Goal: Task Accomplishment & Management: Complete application form

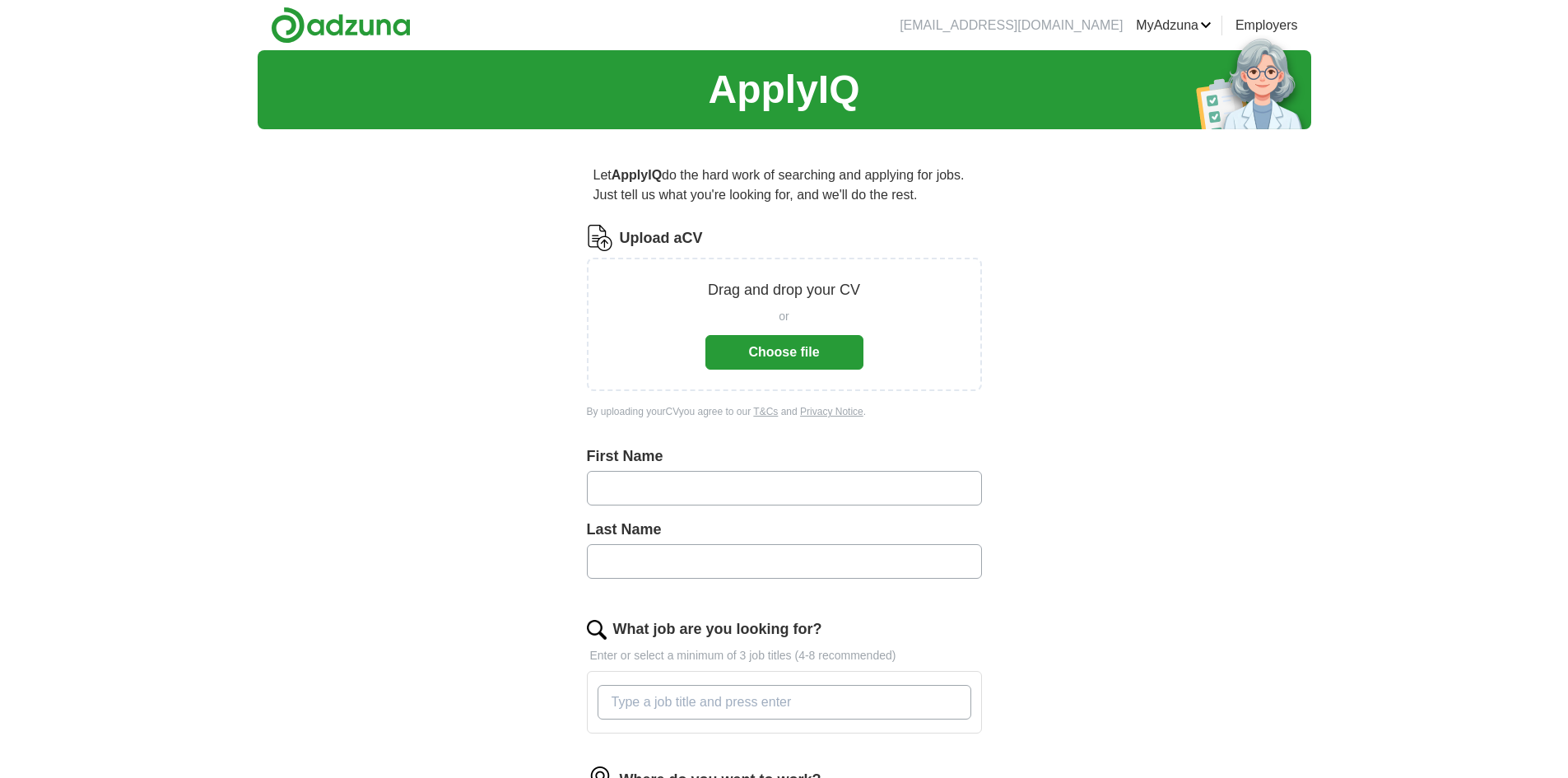
click at [802, 335] on button "Choose file" at bounding box center [784, 352] width 158 height 35
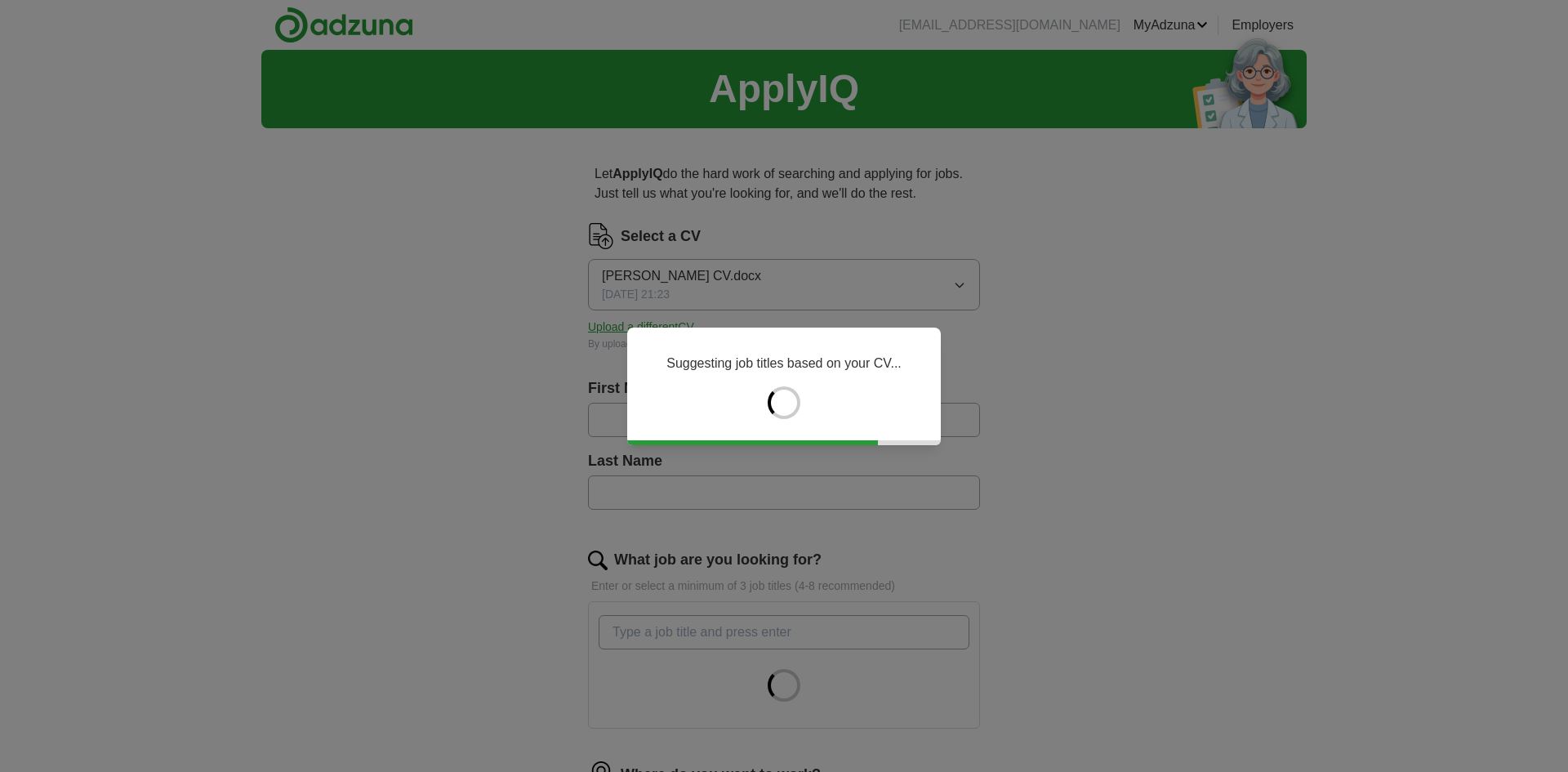
type input "*****"
type input "****"
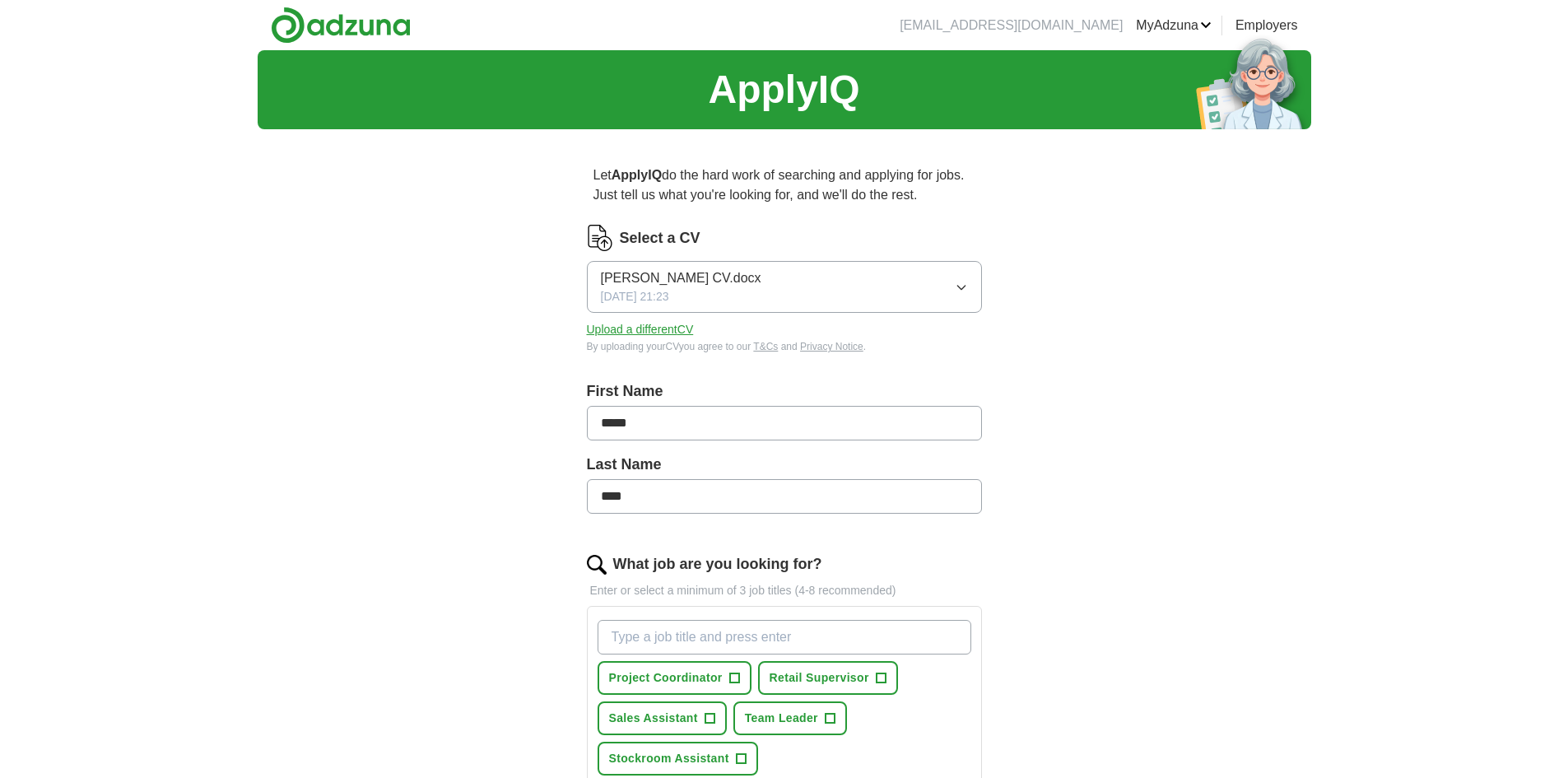
scroll to position [247, 0]
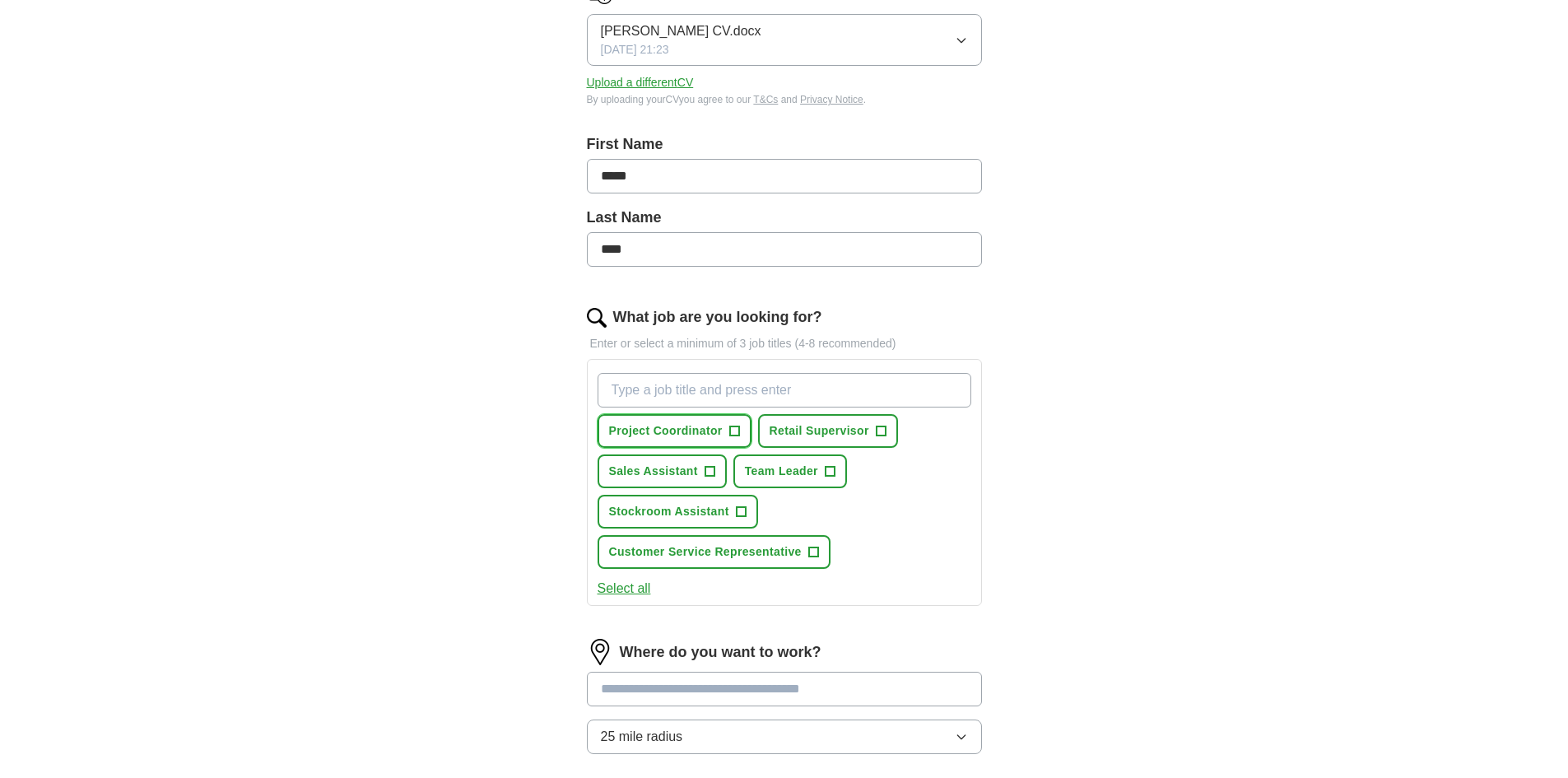
click at [657, 424] on span "Project Coordinator" at bounding box center [666, 430] width 114 height 17
click at [718, 429] on span "Project Coordinator" at bounding box center [666, 430] width 114 height 17
drag, startPoint x: 704, startPoint y: 558, endPoint x: 700, endPoint y: 550, distance: 8.9
click at [705, 558] on span "Customer Service Representative" at bounding box center [705, 551] width 192 height 17
drag, startPoint x: 745, startPoint y: 383, endPoint x: 733, endPoint y: 393, distance: 15.6
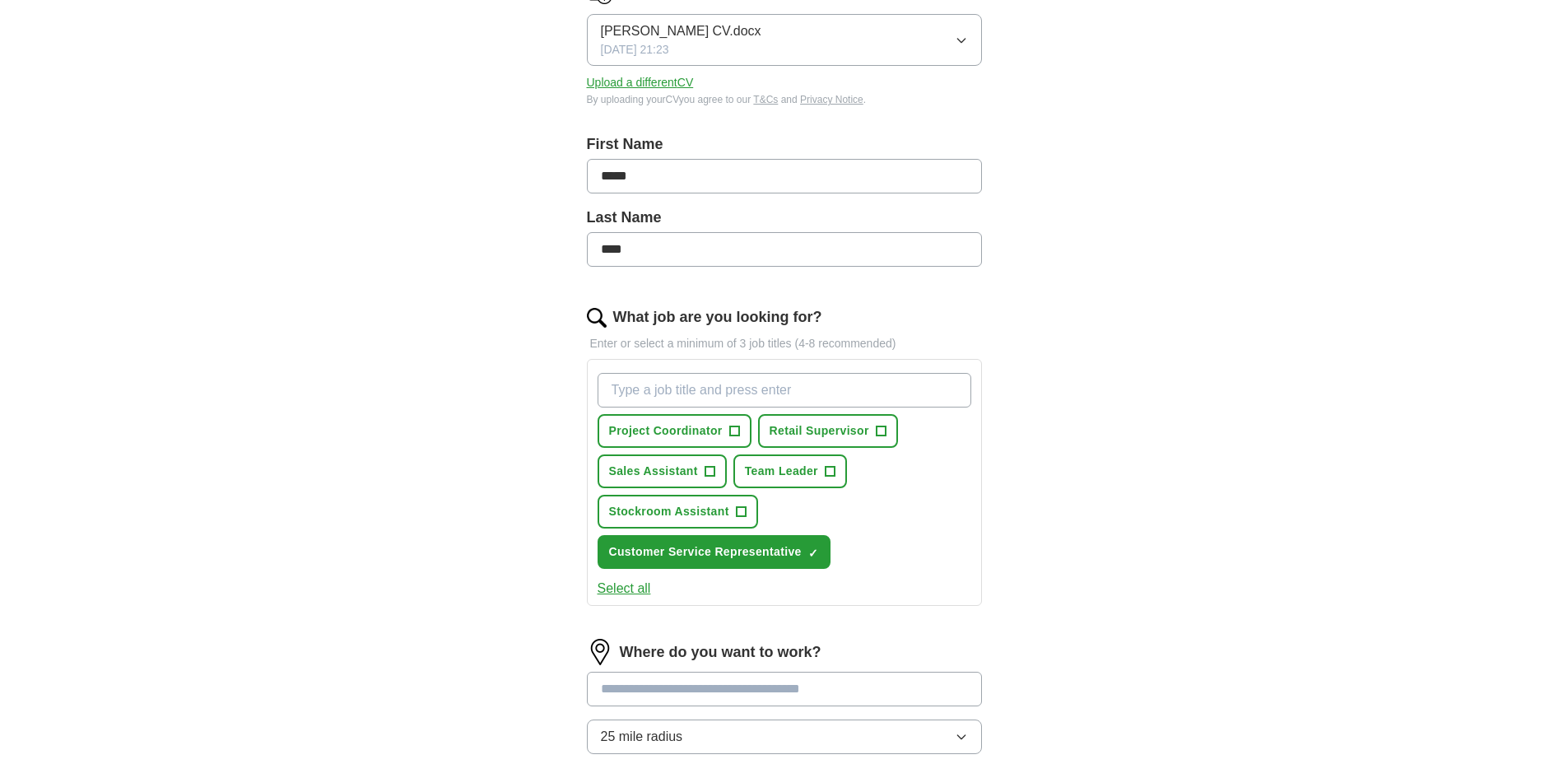
click at [733, 392] on input "What job are you looking for?" at bounding box center [784, 390] width 374 height 35
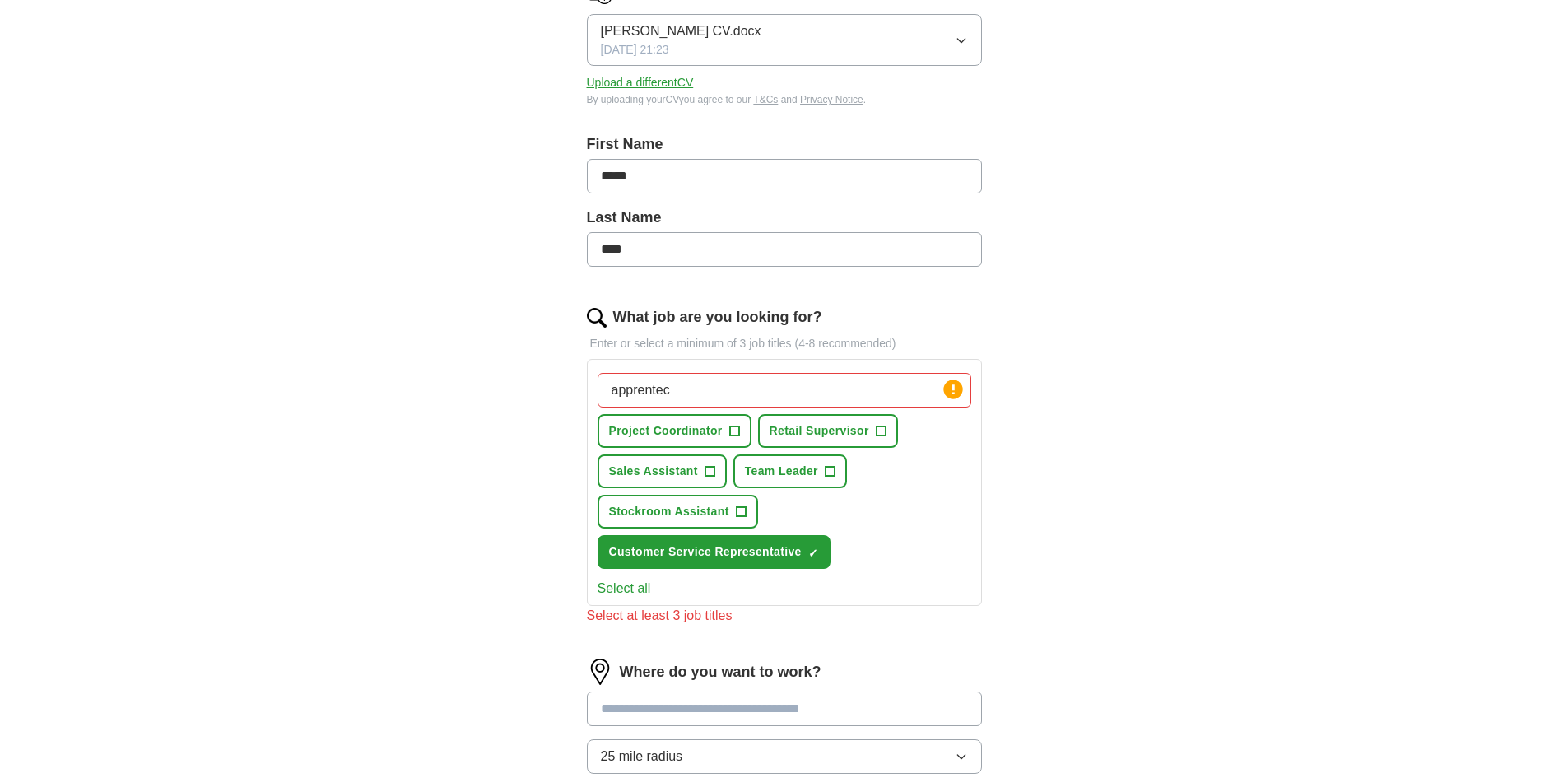
drag, startPoint x: 687, startPoint y: 385, endPoint x: 325, endPoint y: 379, distance: 362.0
click at [326, 379] on div "ApplyIQ Let ApplyIQ do the hard work of searching and applying for jobs. Just t…" at bounding box center [784, 433] width 1054 height 1260
paste input "iceship"
type input "apprenticeship"
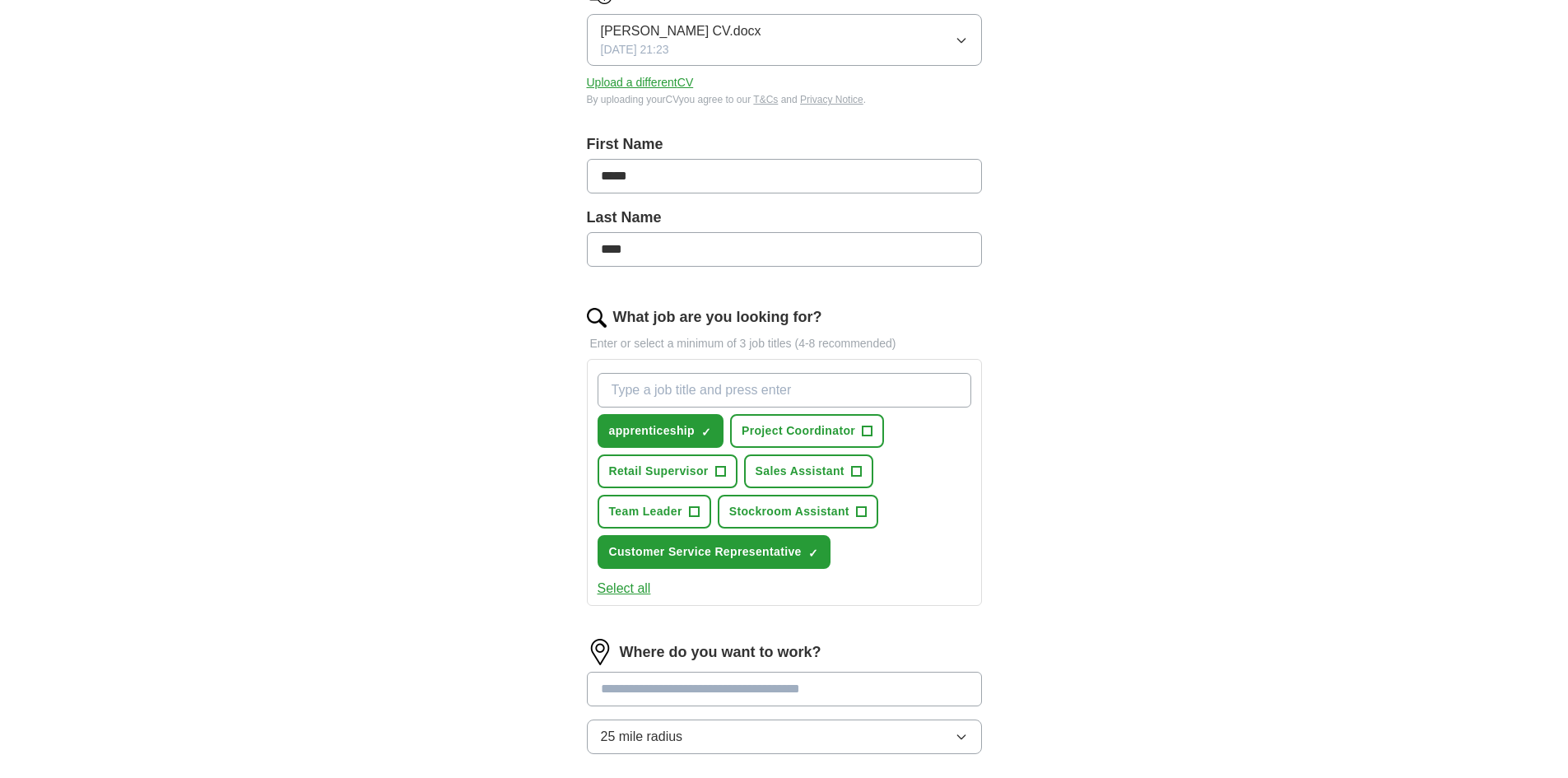
scroll to position [493, 0]
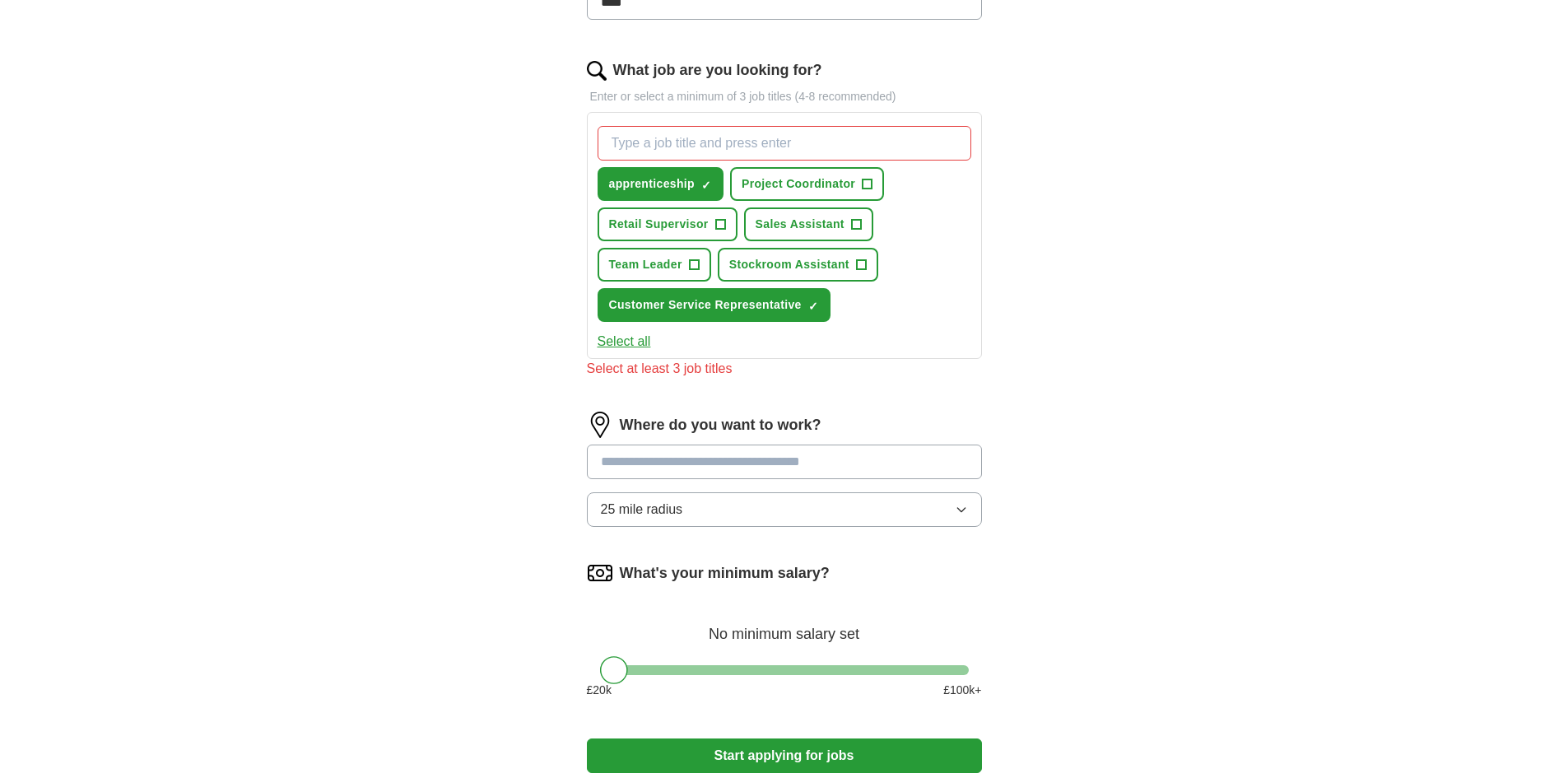
click at [698, 441] on div "Where do you want to work? 25 mile radius" at bounding box center [784, 475] width 395 height 129
click at [796, 254] on button "Stockroom Assistant +" at bounding box center [798, 265] width 161 height 34
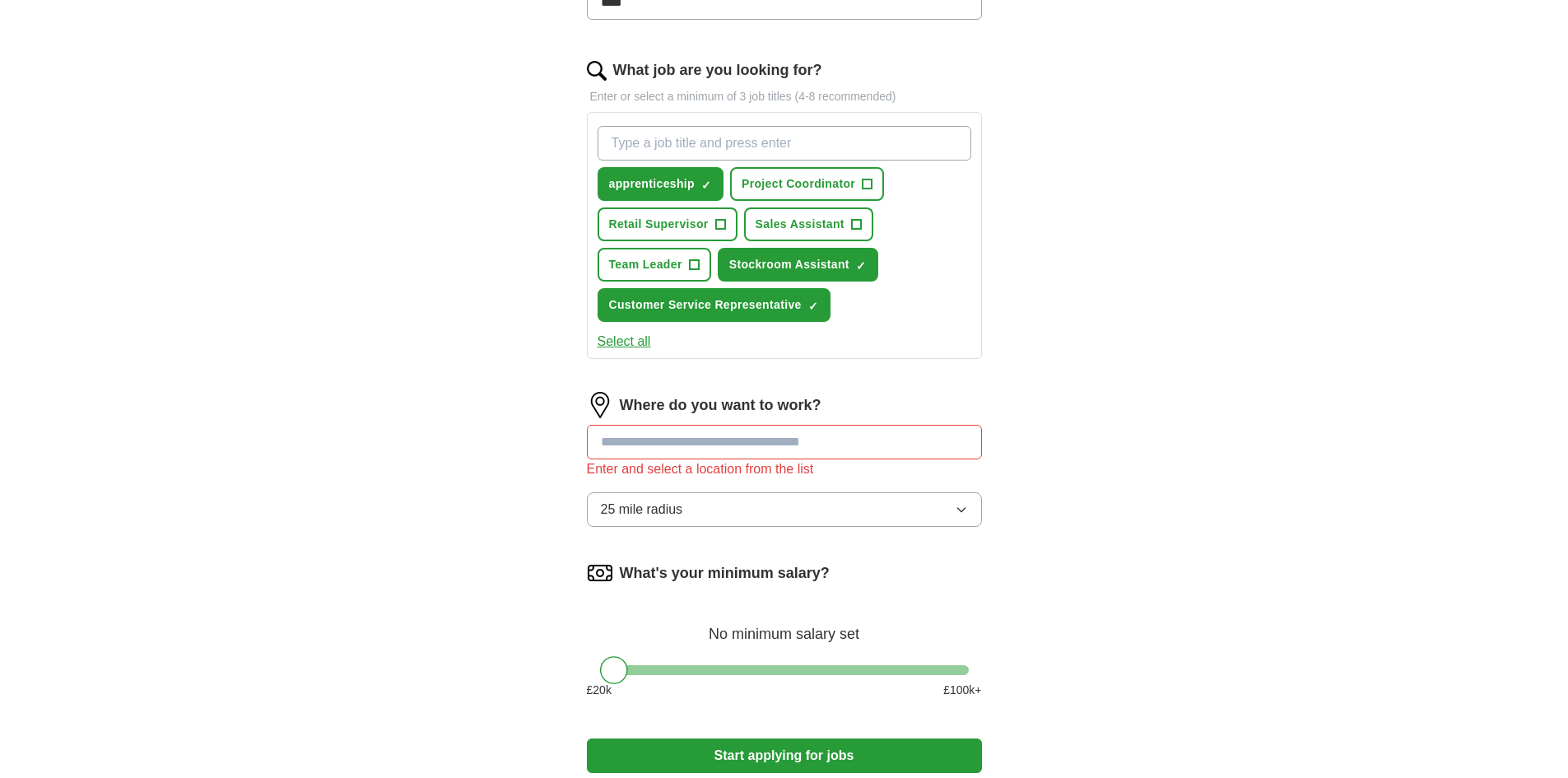
click at [691, 442] on input at bounding box center [784, 442] width 395 height 35
drag, startPoint x: 714, startPoint y: 526, endPoint x: 729, endPoint y: 509, distance: 22.7
click at [714, 525] on button "25 mile radius" at bounding box center [784, 510] width 395 height 35
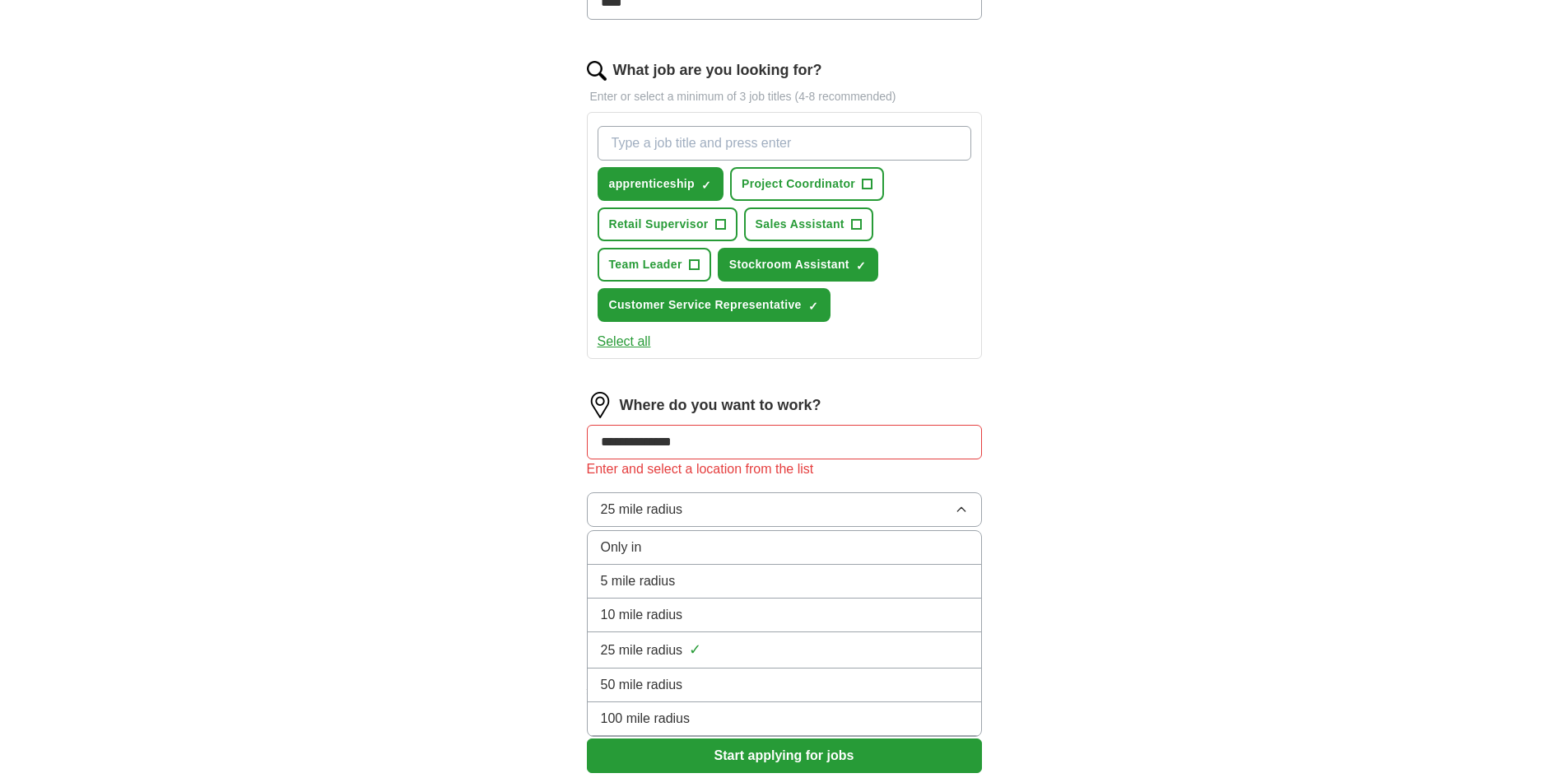
drag, startPoint x: 670, startPoint y: 603, endPoint x: 644, endPoint y: 587, distance: 30.5
click at [670, 602] on li "10 mile radius" at bounding box center [784, 615] width 393 height 34
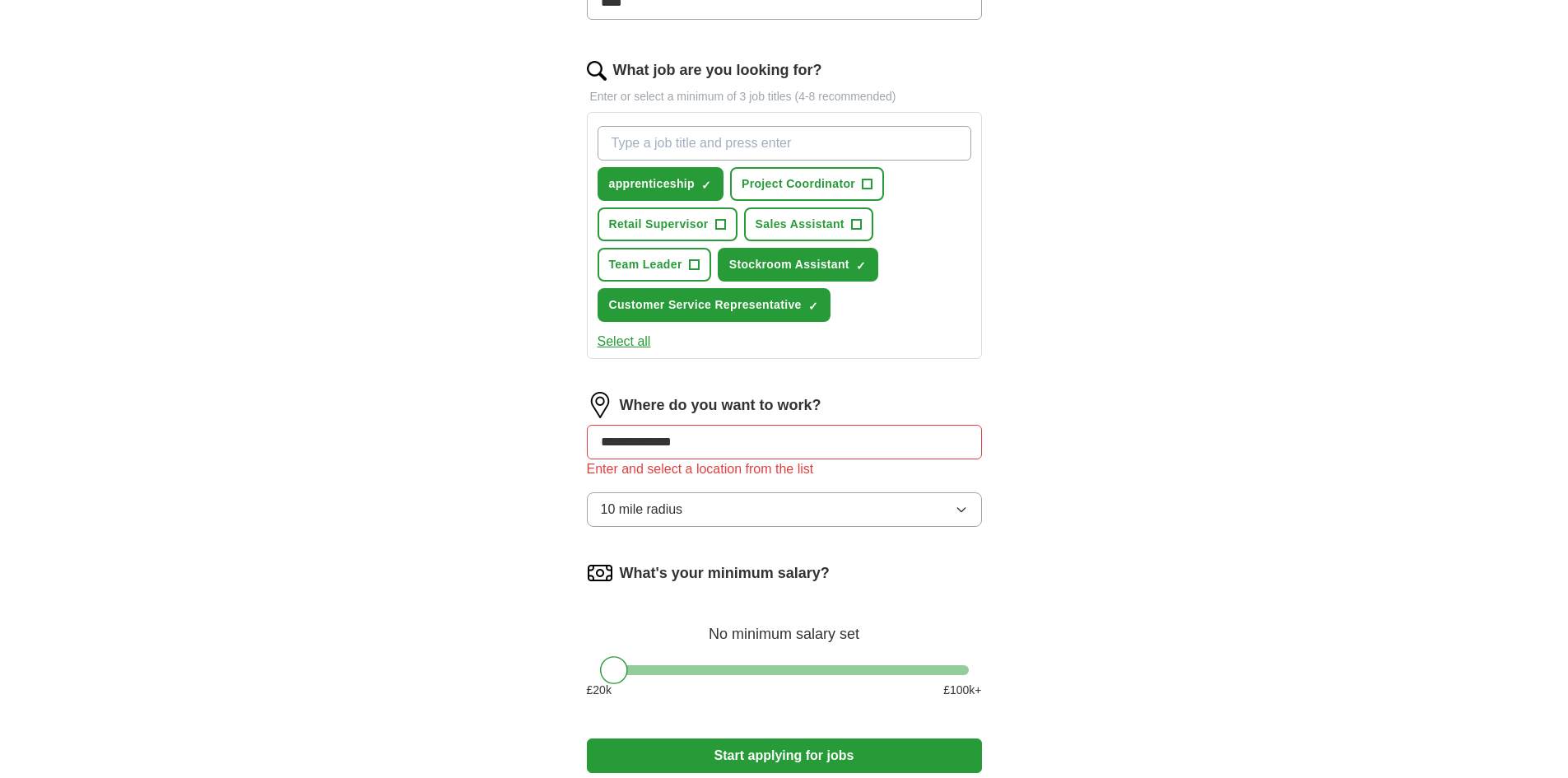
click at [467, 517] on div "**********" at bounding box center [784, 187] width 1054 height 1260
click at [723, 741] on button "Start applying for jobs" at bounding box center [784, 755] width 395 height 35
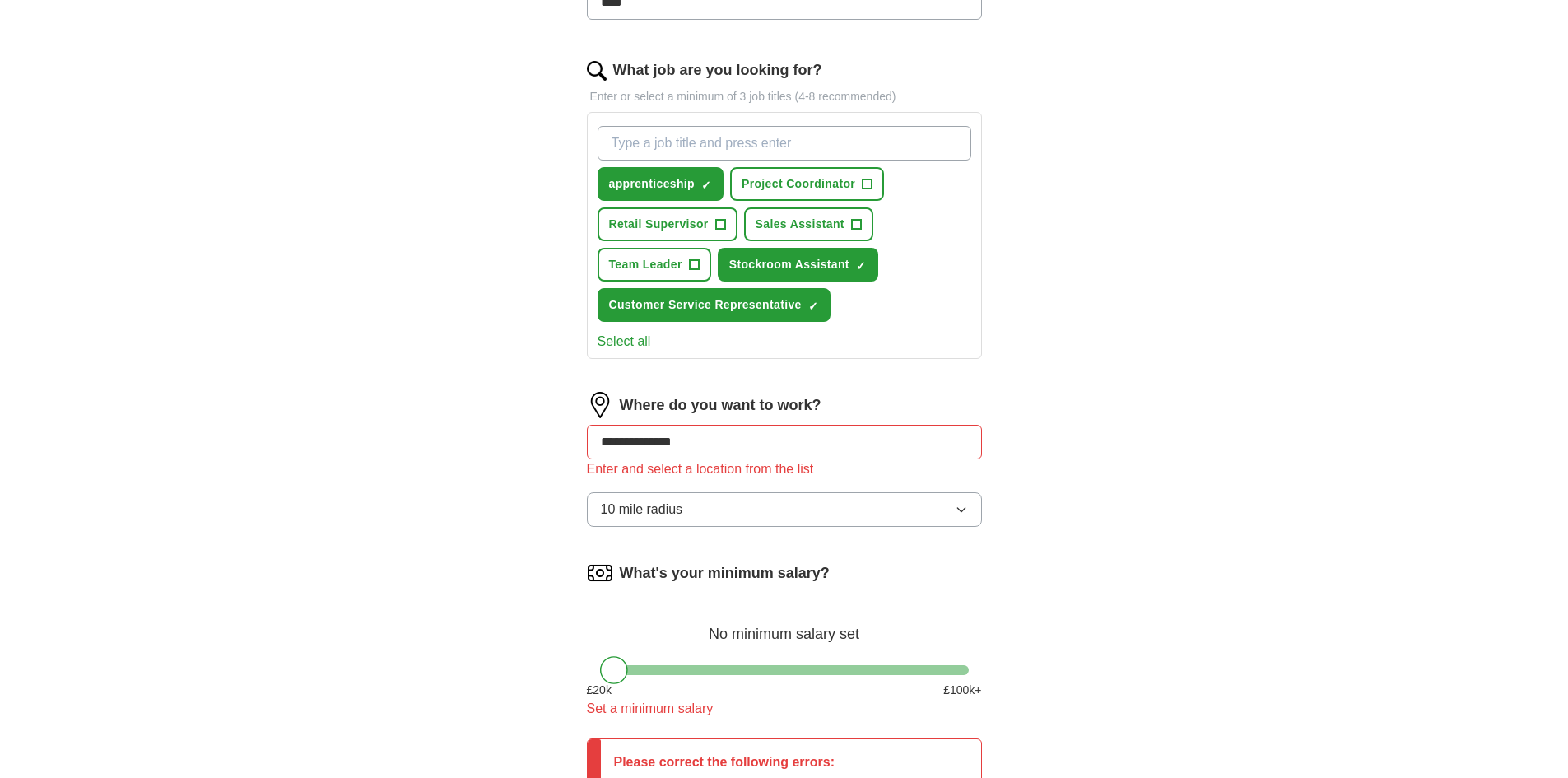
scroll to position [823, 0]
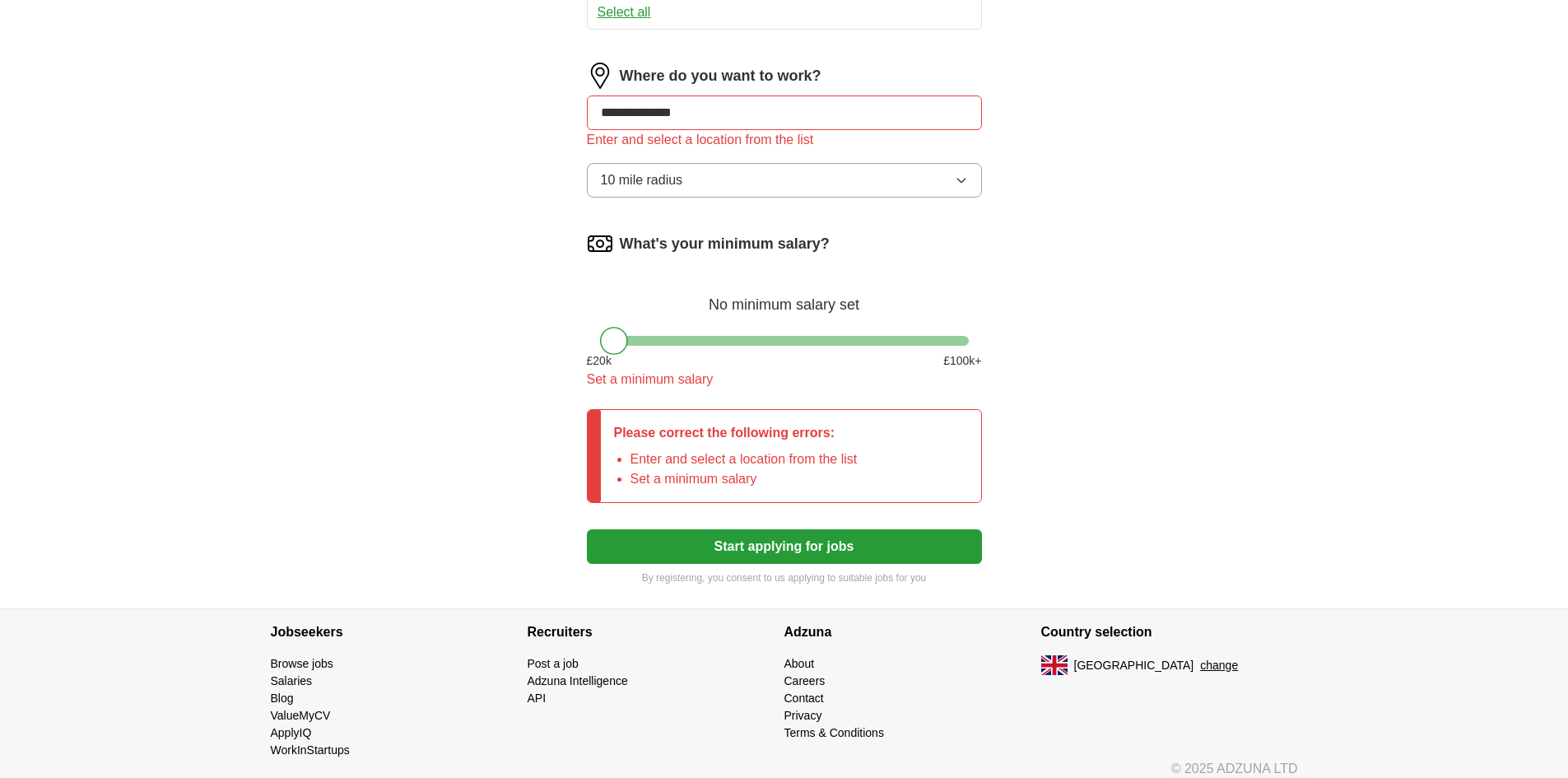
click at [694, 109] on input "**********" at bounding box center [784, 113] width 395 height 35
drag, startPoint x: 550, startPoint y: 114, endPoint x: 254, endPoint y: 123, distance: 296.1
click at [587, 529] on button "Start applying for jobs" at bounding box center [784, 546] width 395 height 35
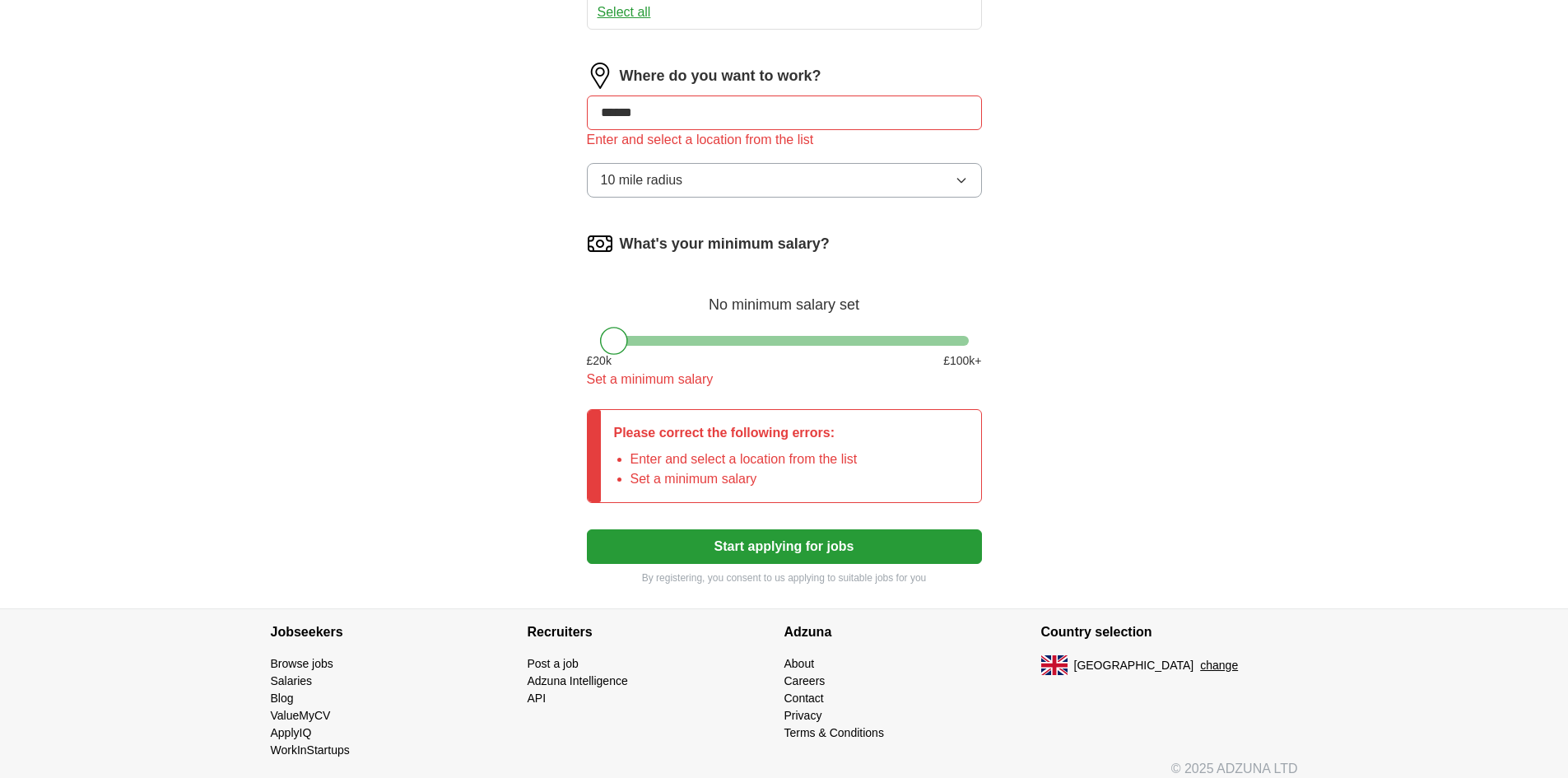
drag, startPoint x: 731, startPoint y: 122, endPoint x: 307, endPoint y: 104, distance: 424.4
type input "******"
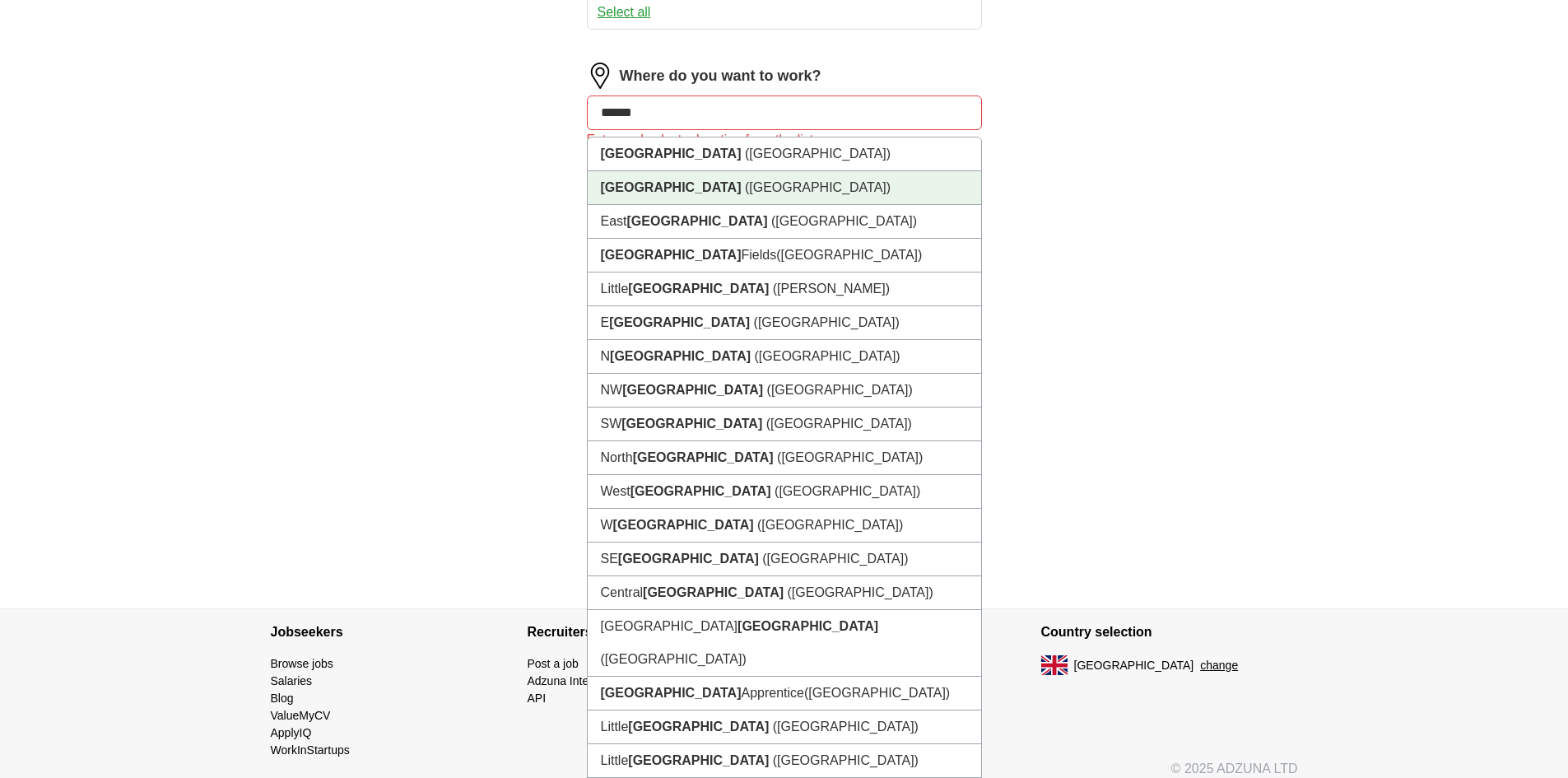
click at [734, 171] on li "[GEOGRAPHIC_DATA] ([GEOGRAPHIC_DATA])" at bounding box center [784, 154] width 393 height 34
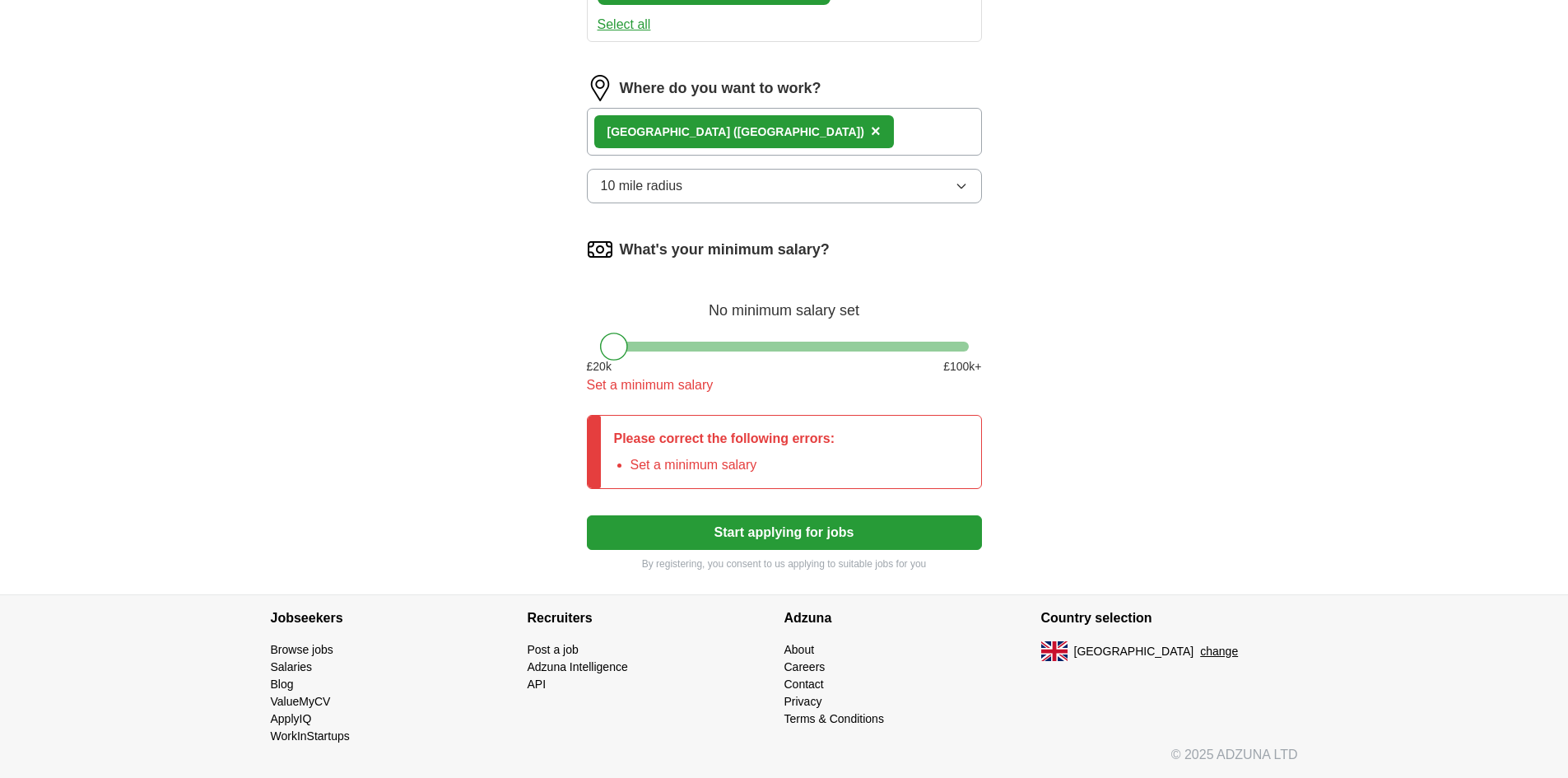
scroll to position [811, 0]
click at [714, 531] on button "Start applying for jobs" at bounding box center [784, 533] width 395 height 35
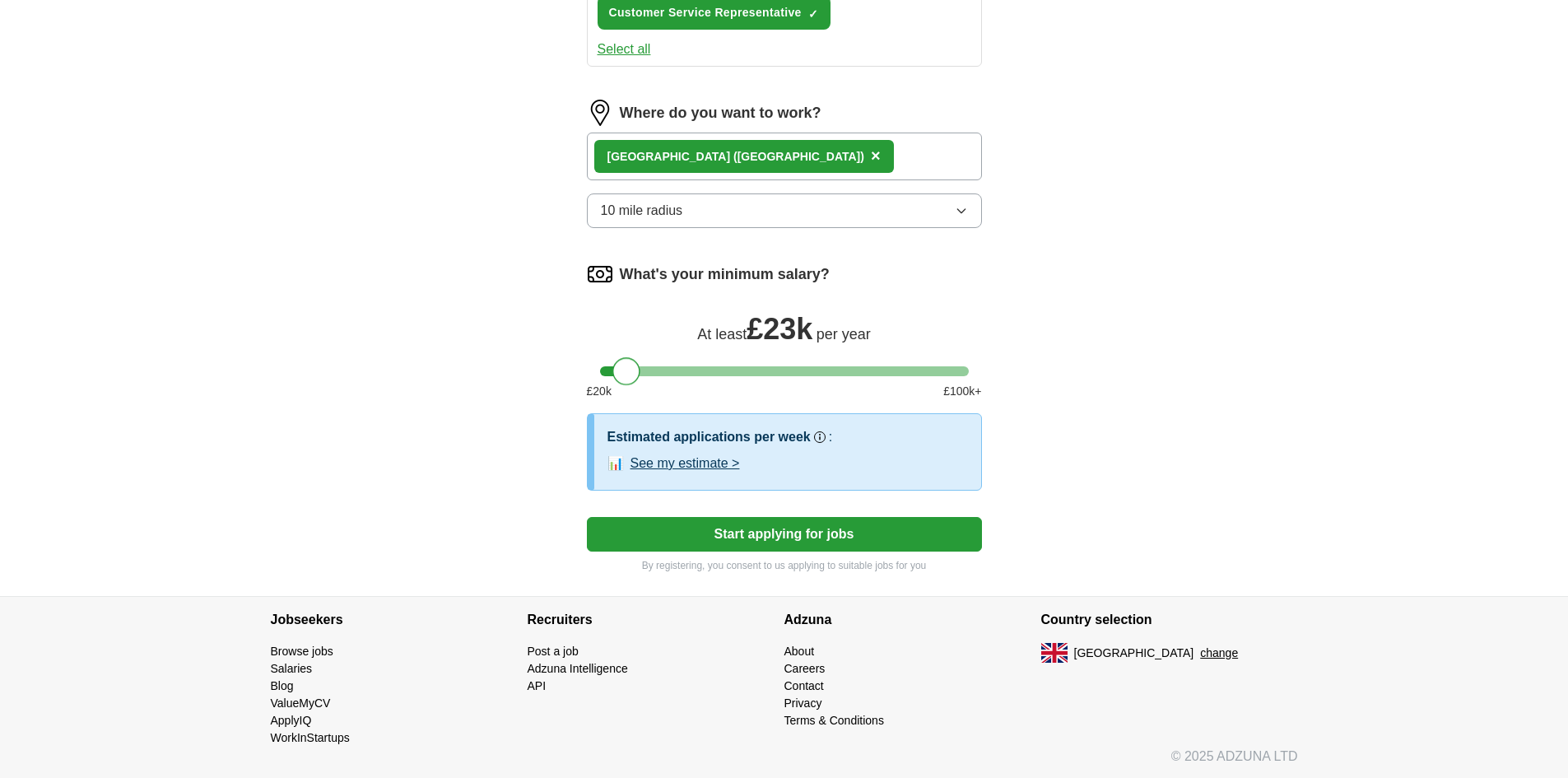
scroll to position [787, 0]
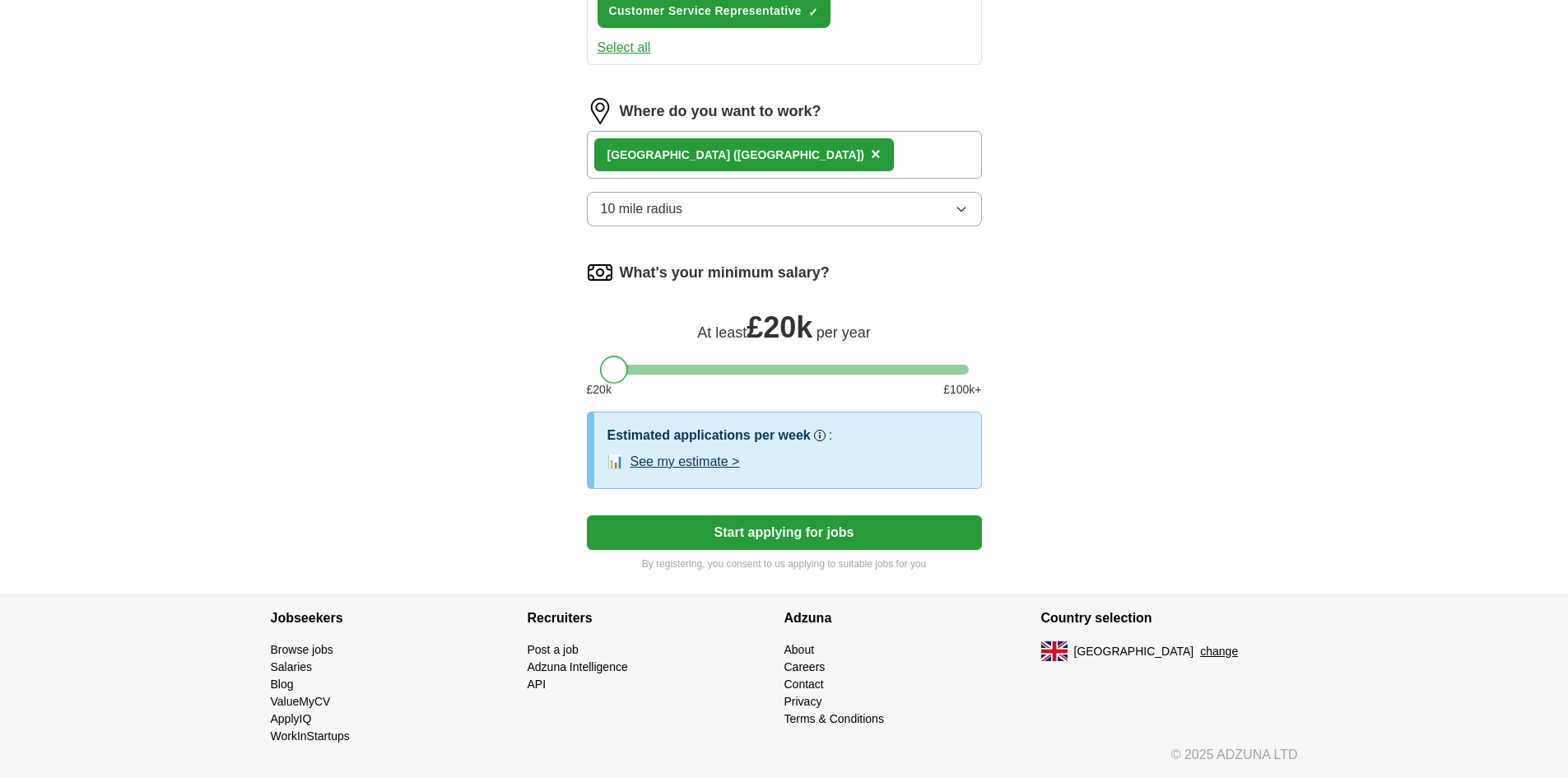
drag, startPoint x: 615, startPoint y: 341, endPoint x: 592, endPoint y: 348, distance: 24.0
click at [596, 346] on div "What's your minimum salary? At least £ 20k per year £ 20 k £ 100 k+" at bounding box center [784, 335] width 395 height 152
click at [742, 527] on button "Start applying for jobs" at bounding box center [784, 533] width 395 height 35
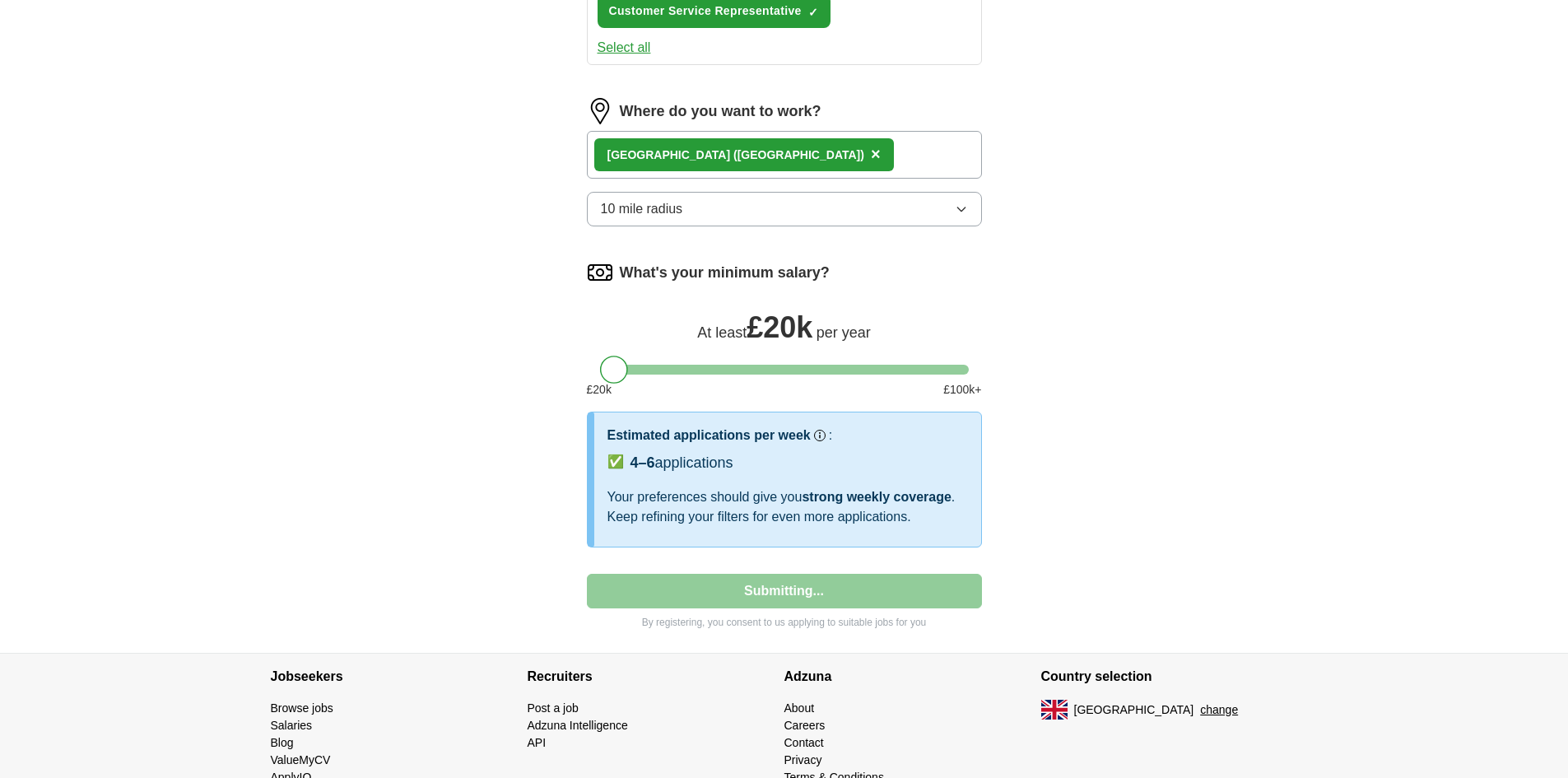
scroll to position [0, 0]
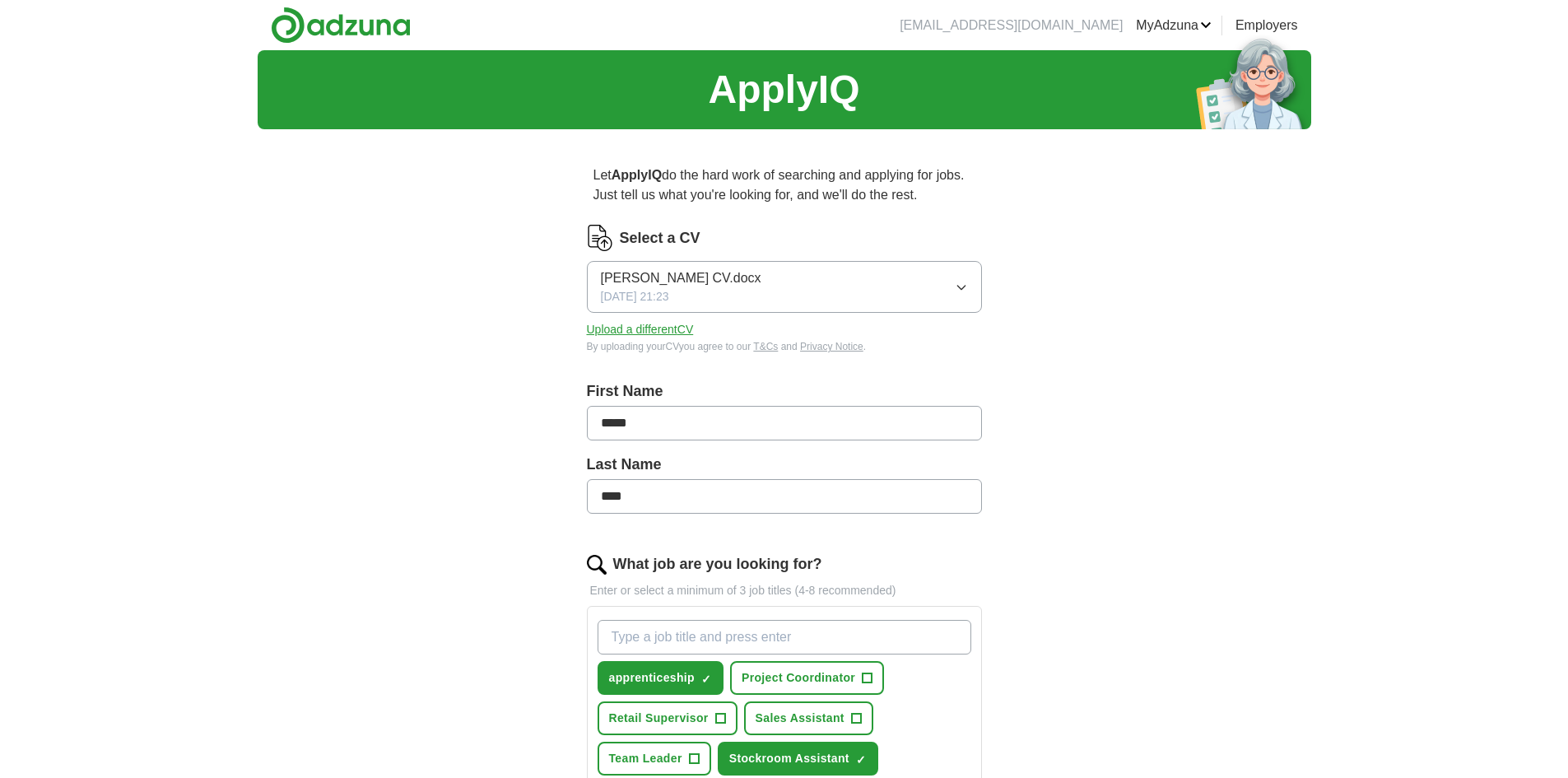
select select "**"
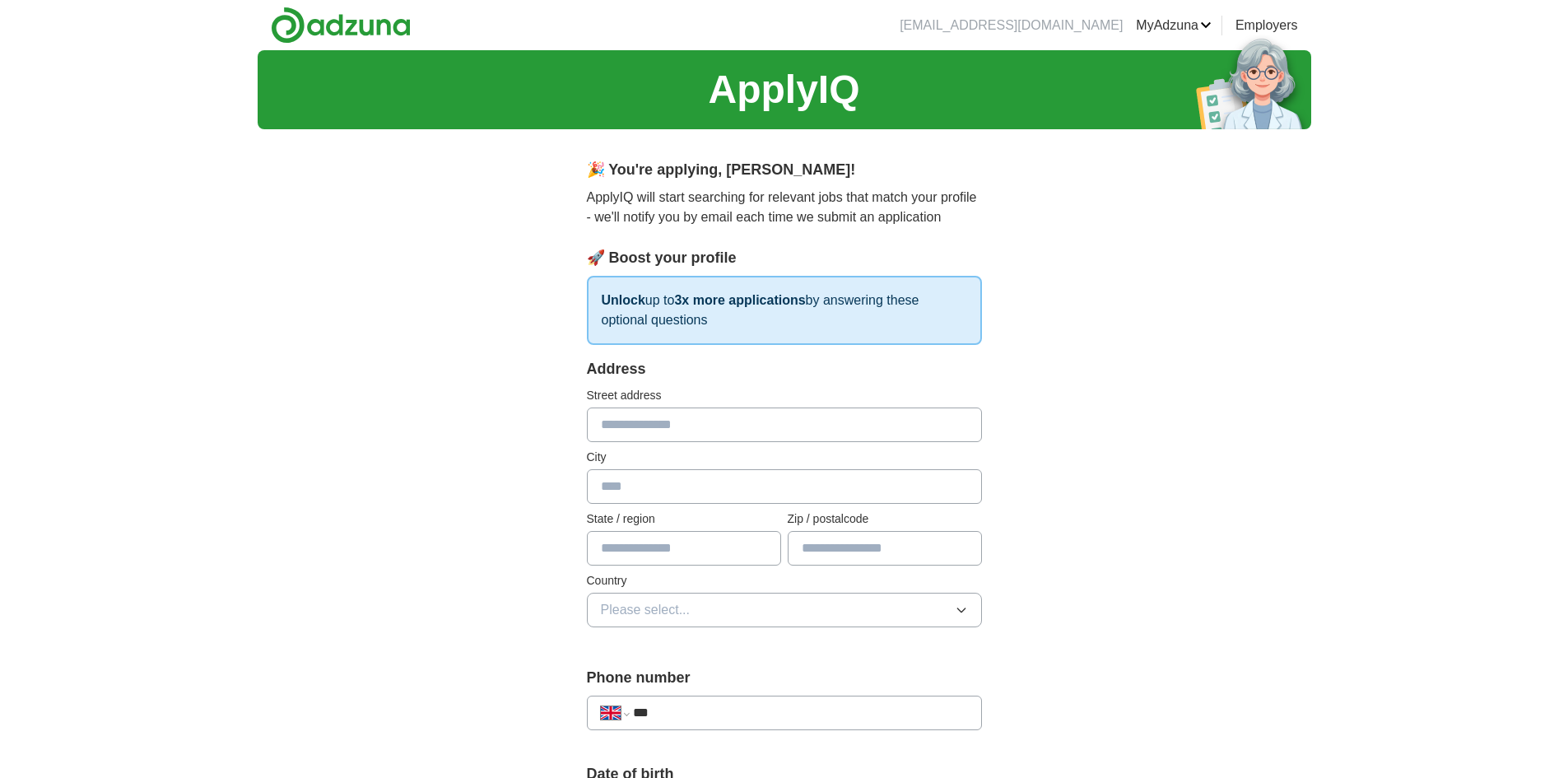
click at [646, 418] on input "text" at bounding box center [784, 425] width 395 height 35
type input "**********"
type input "******"
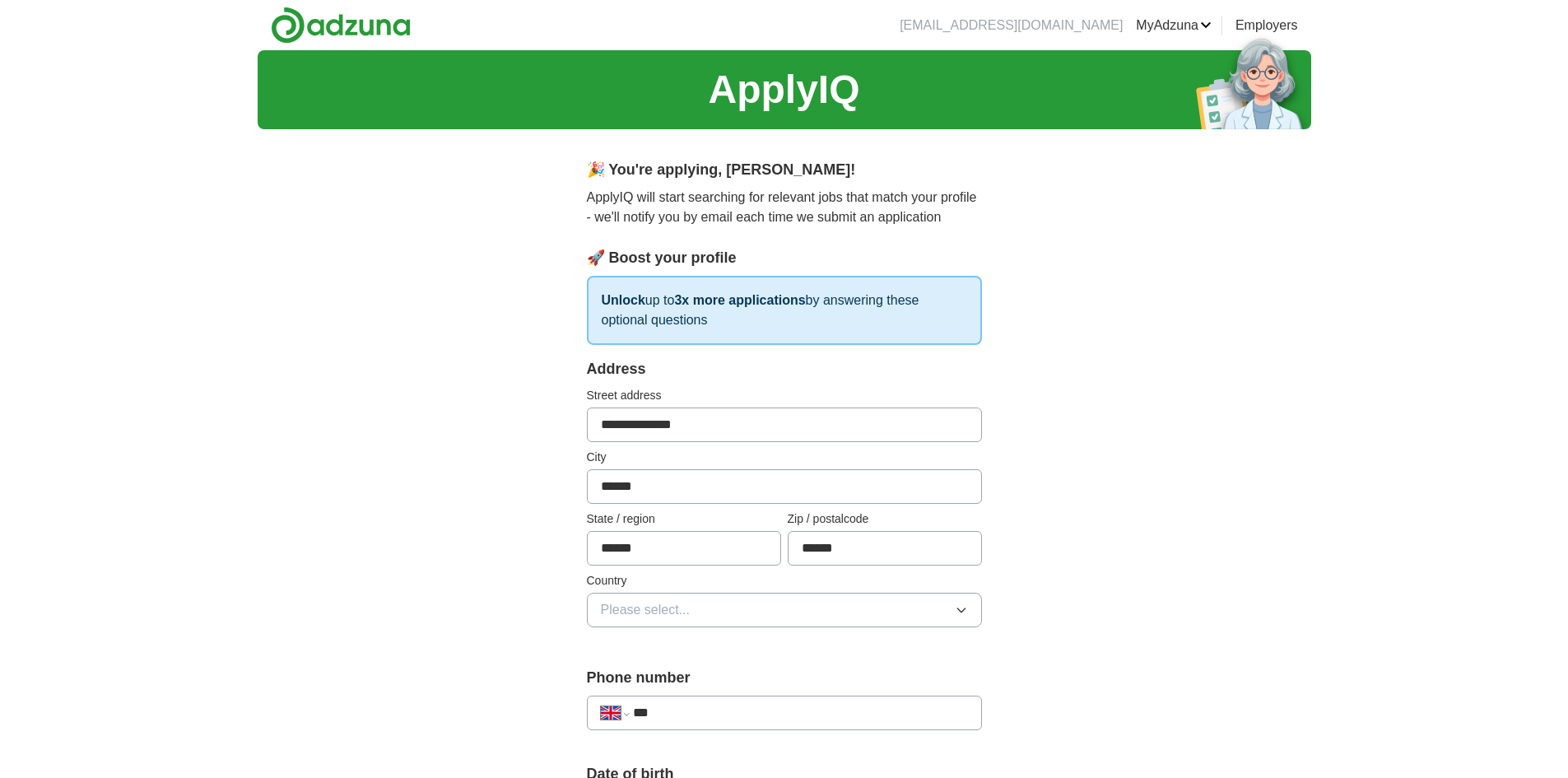
click at [700, 585] on label "Country" at bounding box center [784, 580] width 395 height 17
click at [696, 591] on div "Country Please select..." at bounding box center [784, 599] width 395 height 55
click at [696, 601] on button "Please select..." at bounding box center [784, 610] width 395 height 35
click at [701, 649] on div "[GEOGRAPHIC_DATA]" at bounding box center [784, 648] width 367 height 20
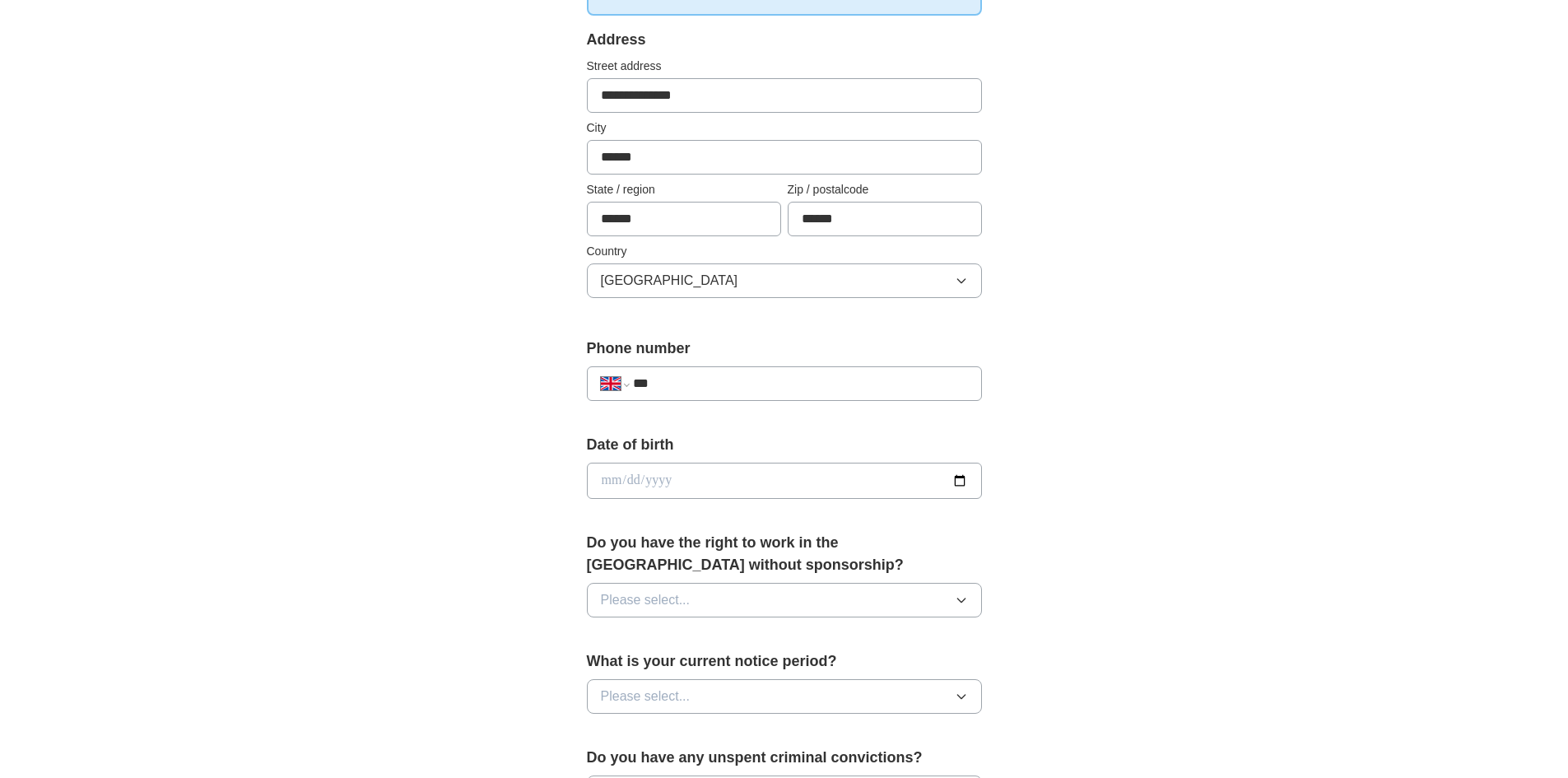
click at [705, 396] on div "**********" at bounding box center [784, 383] width 395 height 35
click at [706, 391] on input "***" at bounding box center [800, 384] width 334 height 20
type input "**********"
drag, startPoint x: 741, startPoint y: 475, endPoint x: 768, endPoint y: 521, distance: 53.3
click at [747, 484] on input "date" at bounding box center [784, 481] width 395 height 36
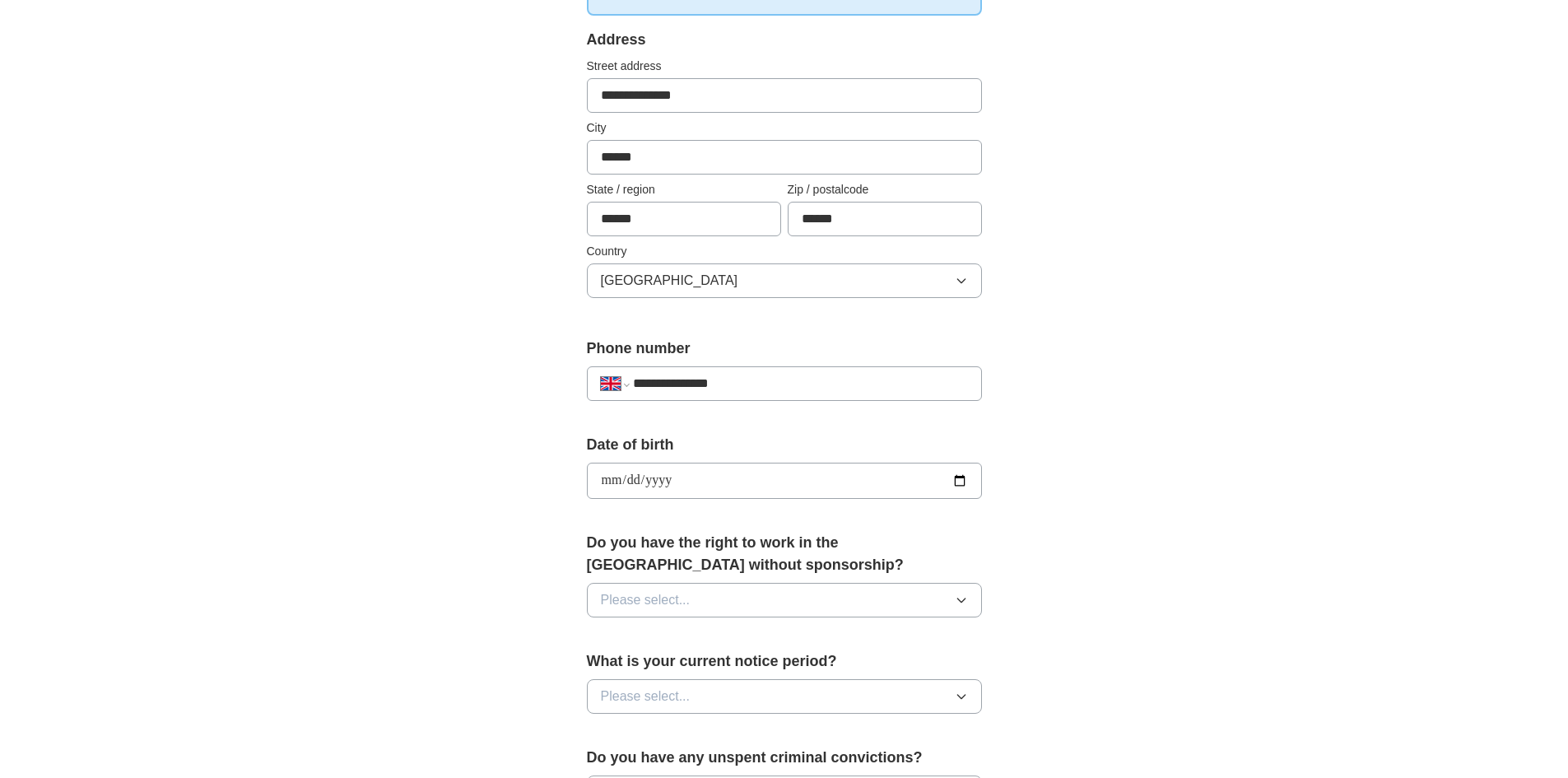
type input "**********"
click at [759, 604] on button "Please select..." at bounding box center [784, 600] width 395 height 35
click at [736, 639] on div "Yes" at bounding box center [784, 638] width 367 height 20
click at [738, 686] on button "Please select..." at bounding box center [784, 696] width 395 height 35
drag, startPoint x: 725, startPoint y: 724, endPoint x: 707, endPoint y: 724, distance: 18.0
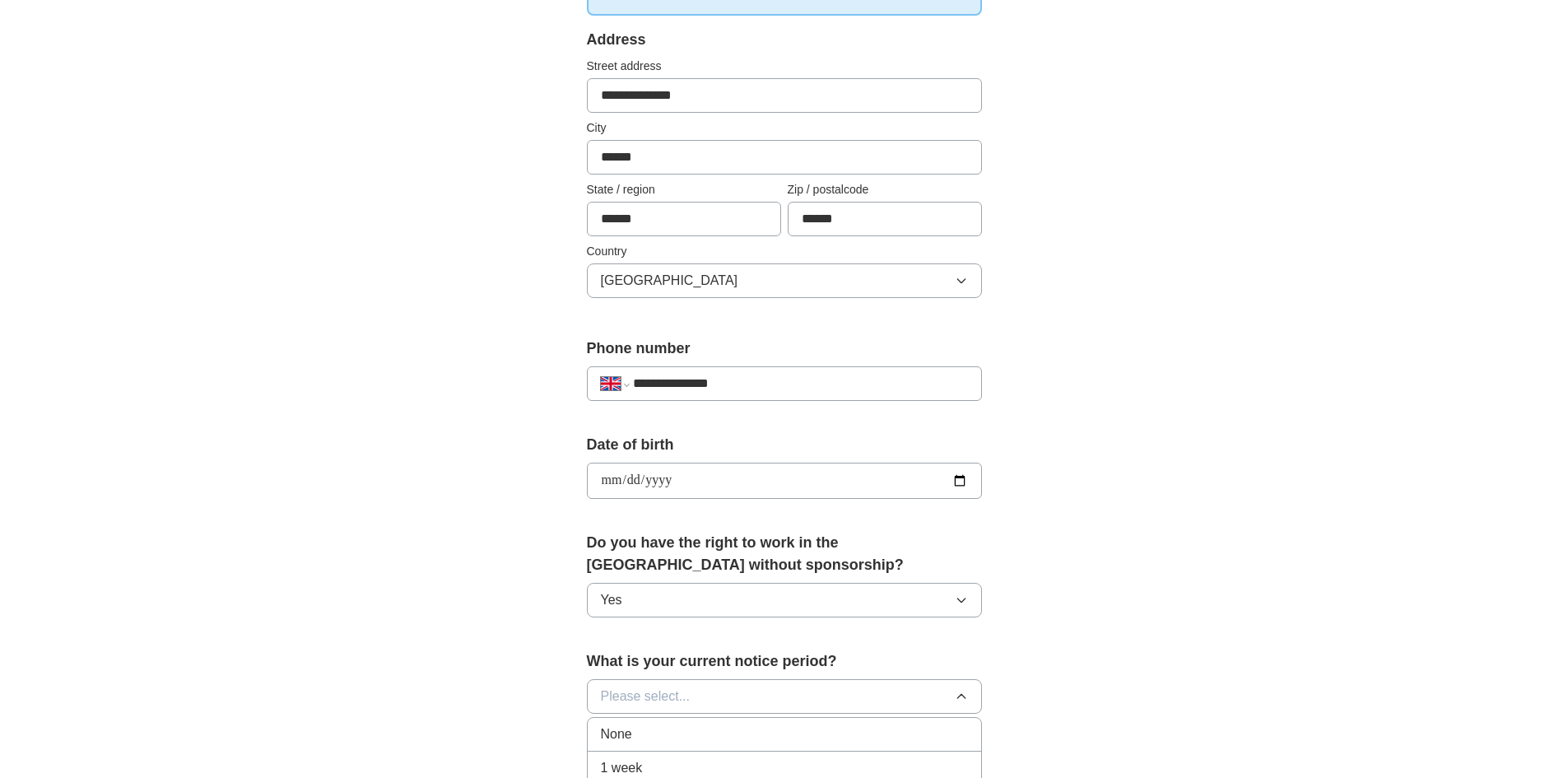
click at [725, 723] on li "None" at bounding box center [784, 734] width 393 height 34
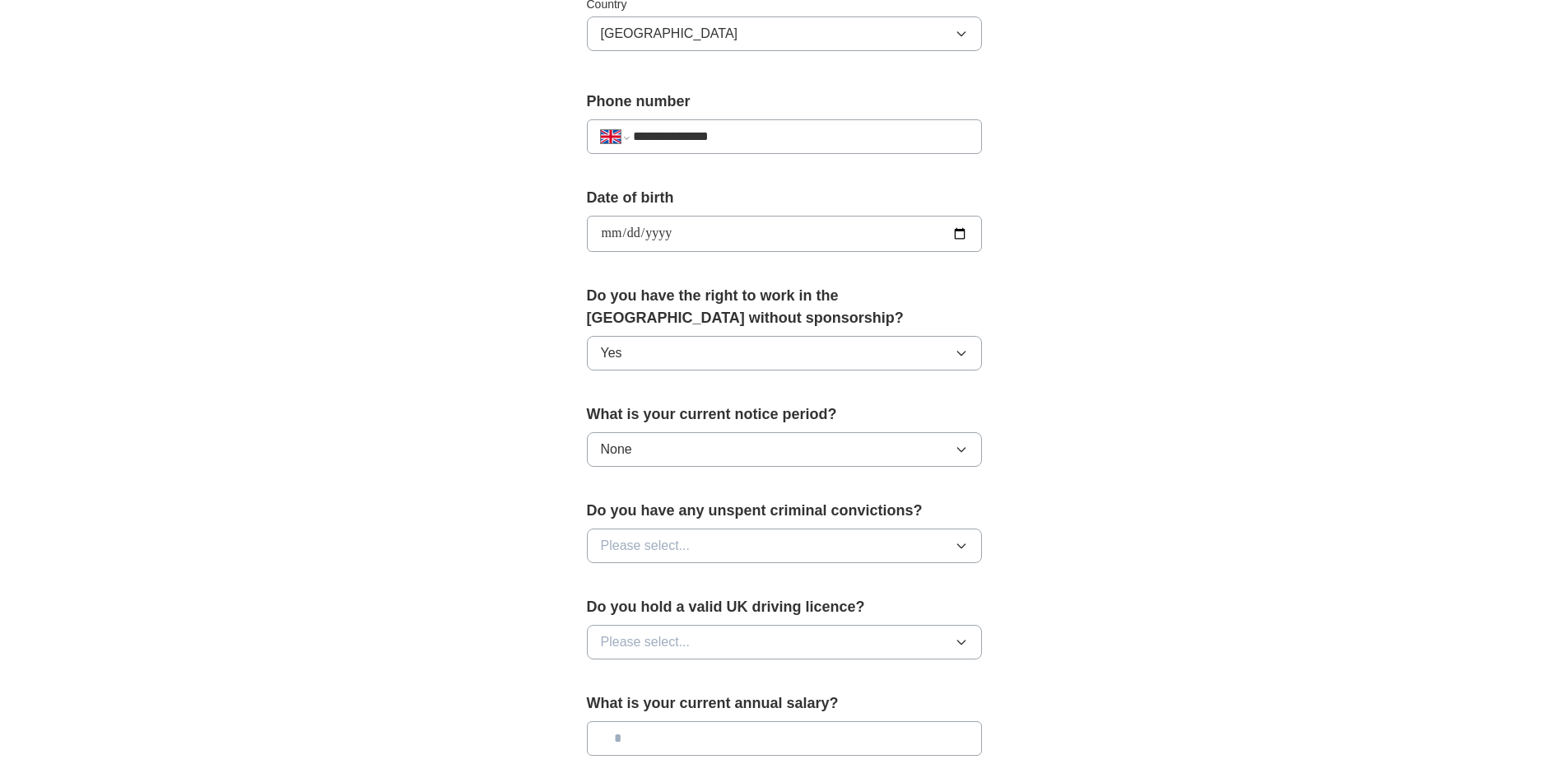
click at [699, 548] on button "Please select..." at bounding box center [784, 545] width 395 height 35
click at [706, 576] on div "Yes" at bounding box center [784, 584] width 367 height 20
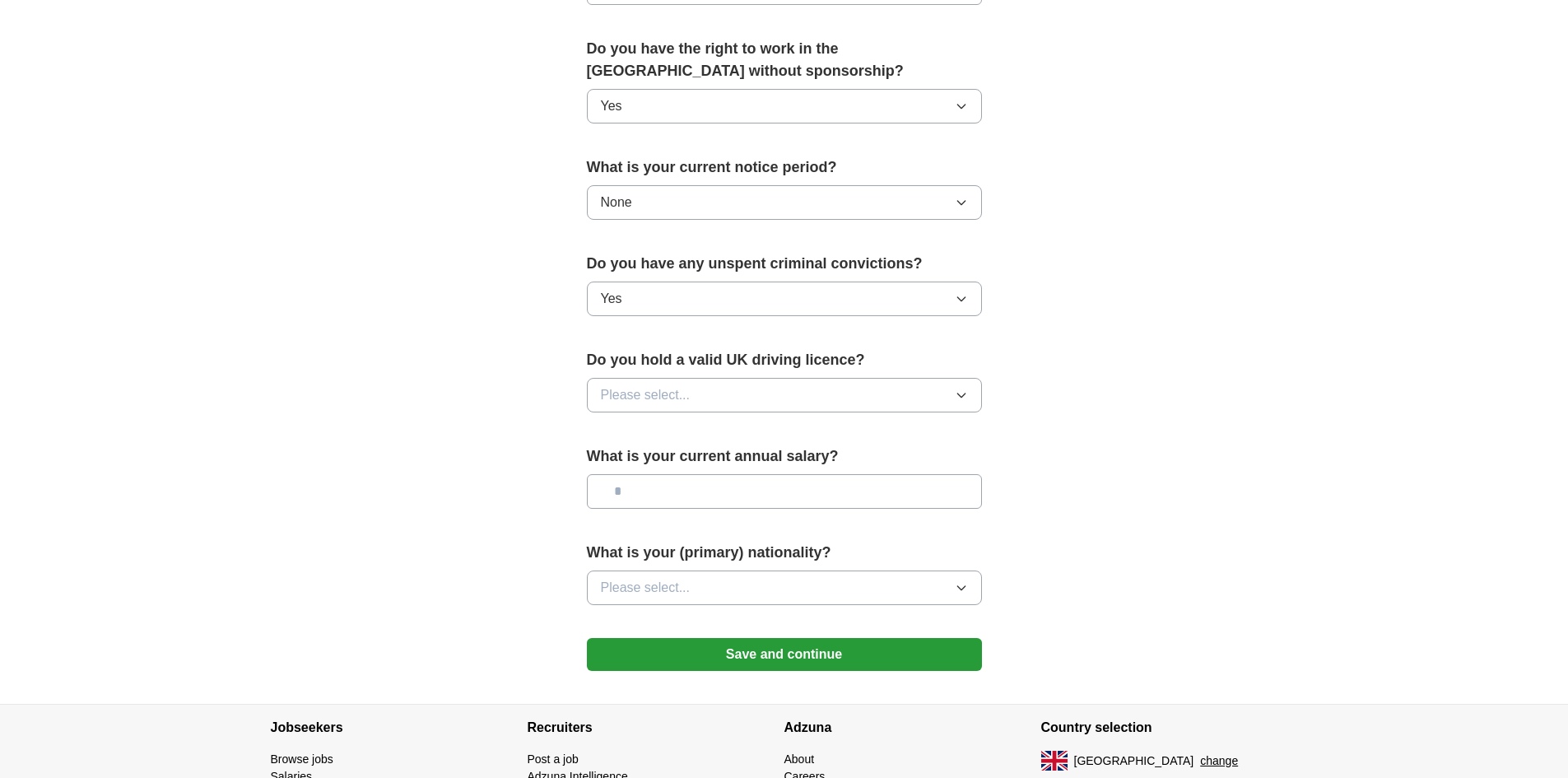
click at [727, 301] on button "Yes" at bounding box center [784, 299] width 395 height 35
click at [706, 375] on div "No" at bounding box center [784, 373] width 367 height 20
click at [706, 386] on button "Please select..." at bounding box center [784, 395] width 395 height 35
click at [682, 475] on div "No" at bounding box center [784, 467] width 367 height 20
click at [688, 481] on input "text" at bounding box center [784, 492] width 395 height 35
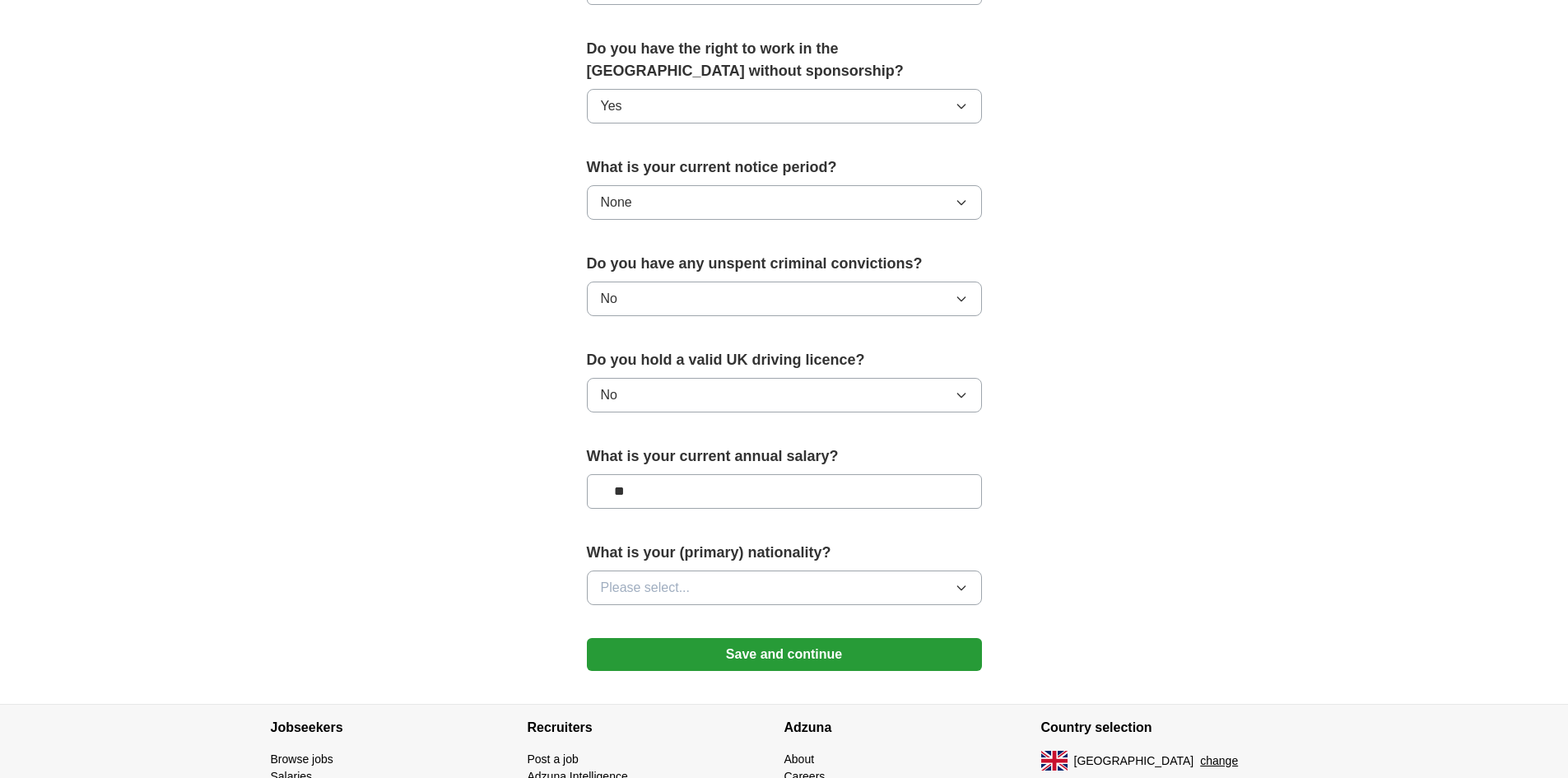
type input "**"
click at [691, 579] on button "Please select..." at bounding box center [784, 587] width 395 height 35
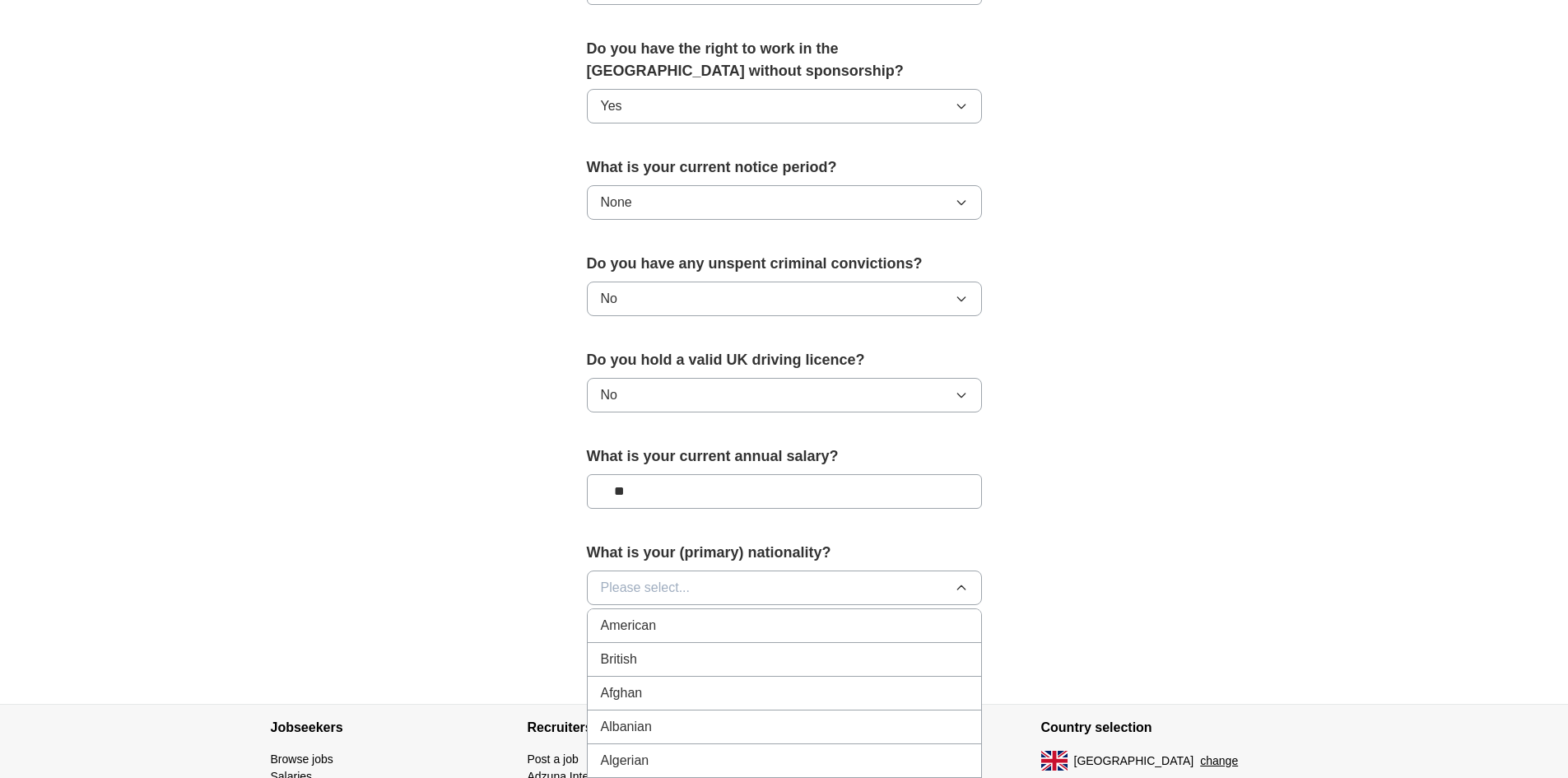
click at [686, 652] on div "British" at bounding box center [784, 659] width 367 height 20
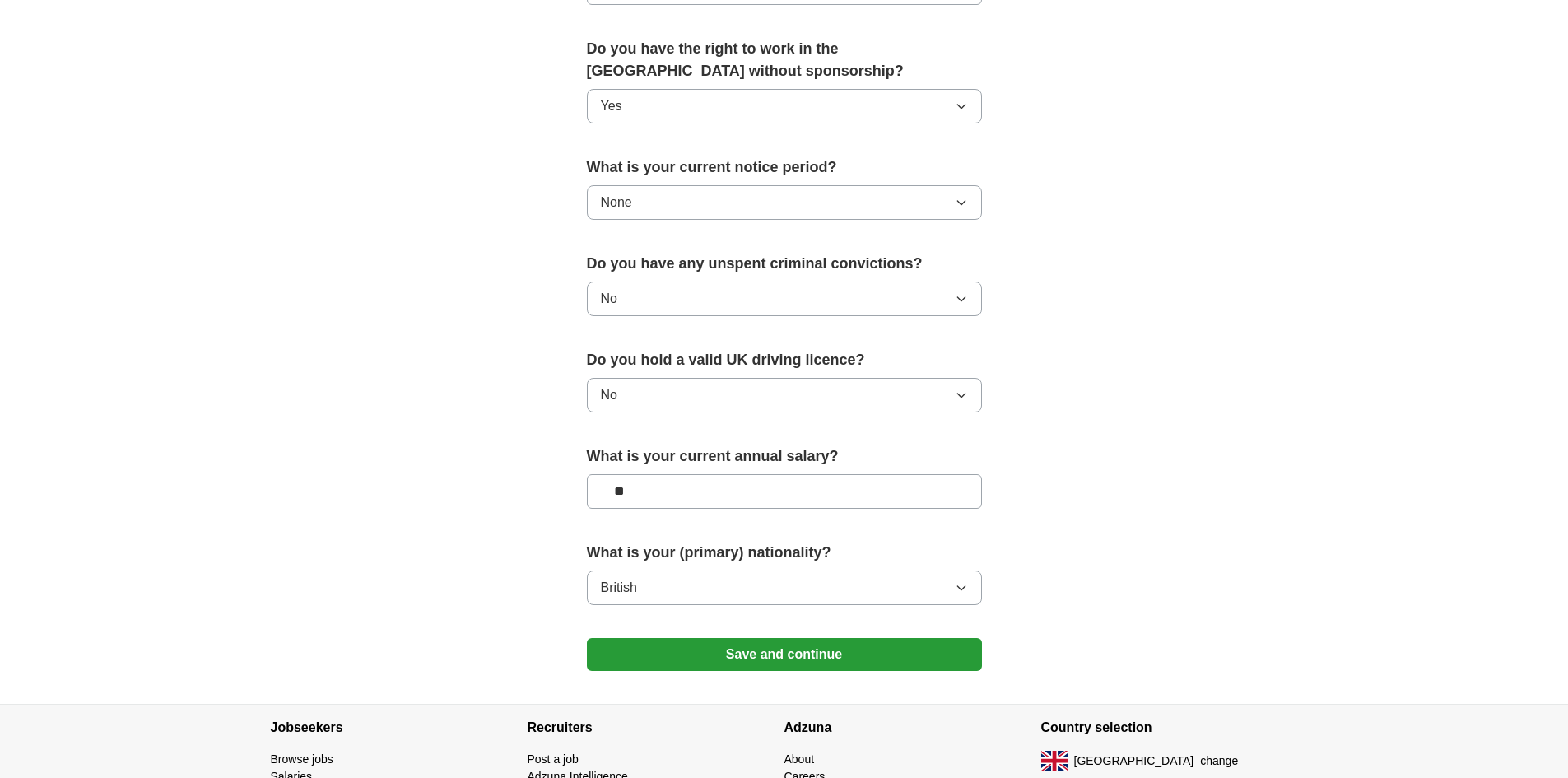
click at [691, 647] on button "Save and continue" at bounding box center [784, 654] width 395 height 33
